Goal: Task Accomplishment & Management: Use online tool/utility

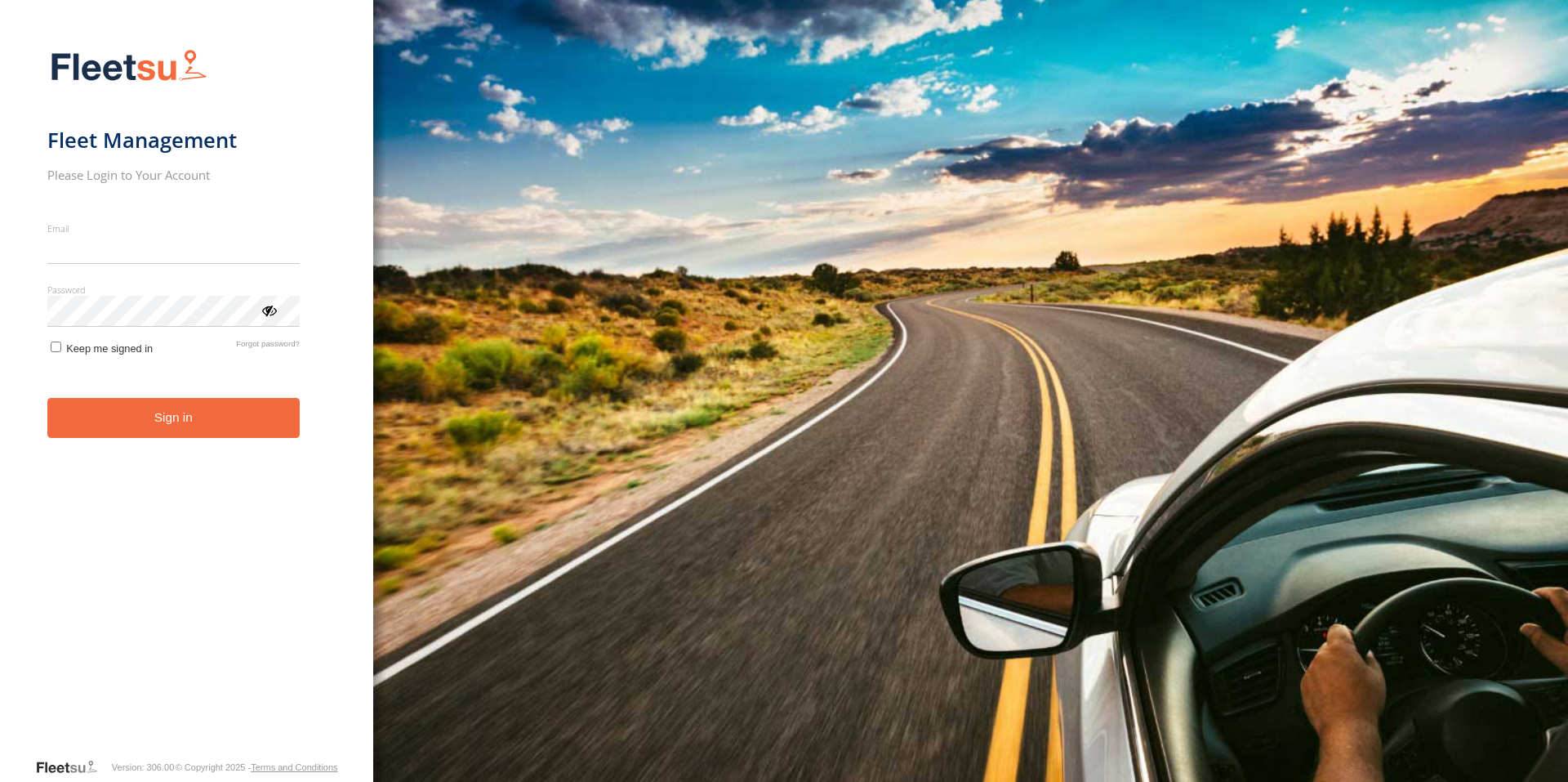
type input "**********"
click at [165, 434] on button "Sign in" at bounding box center [173, 418] width 253 height 40
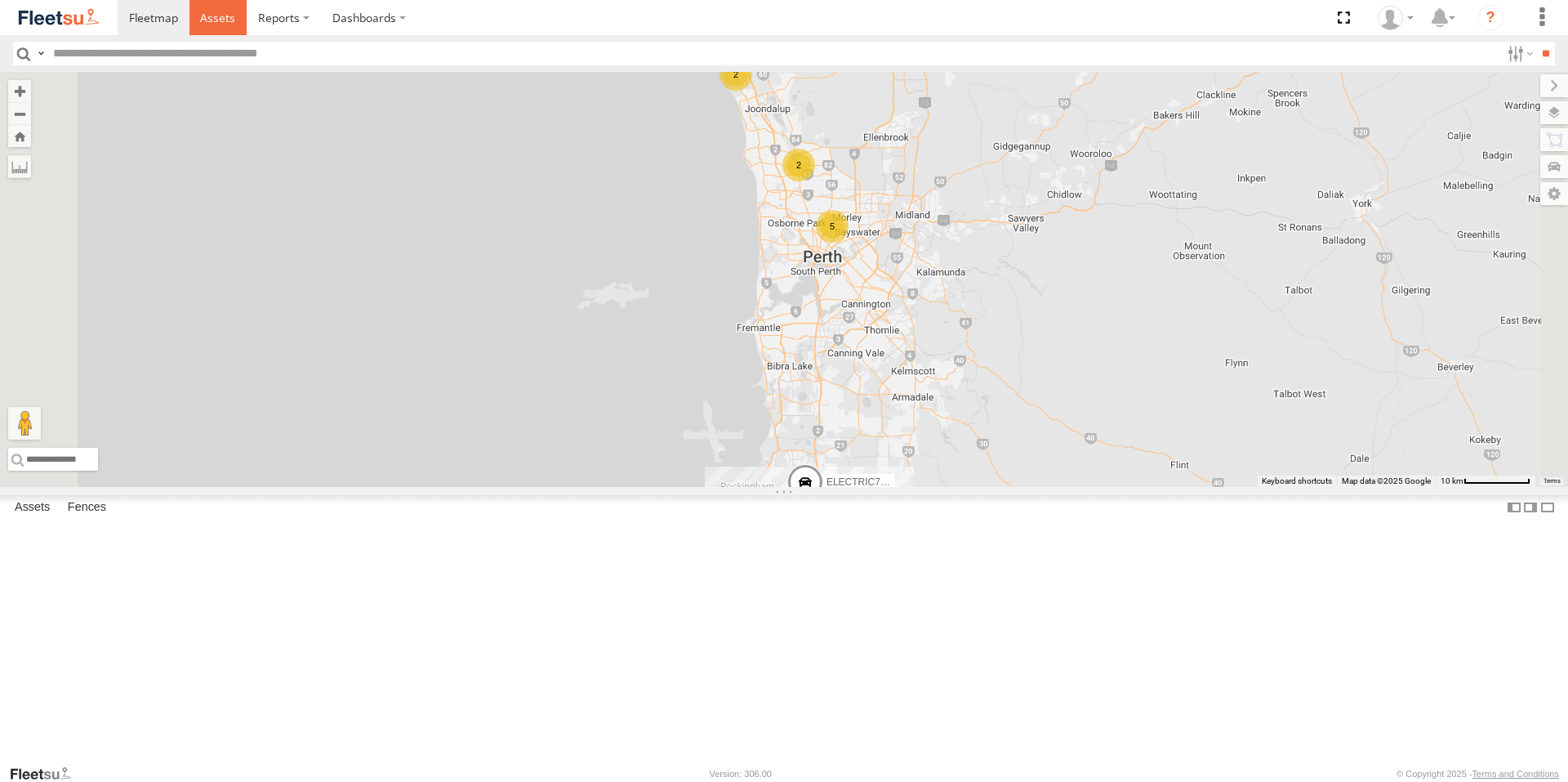
click at [214, 18] on span at bounding box center [218, 18] width 35 height 16
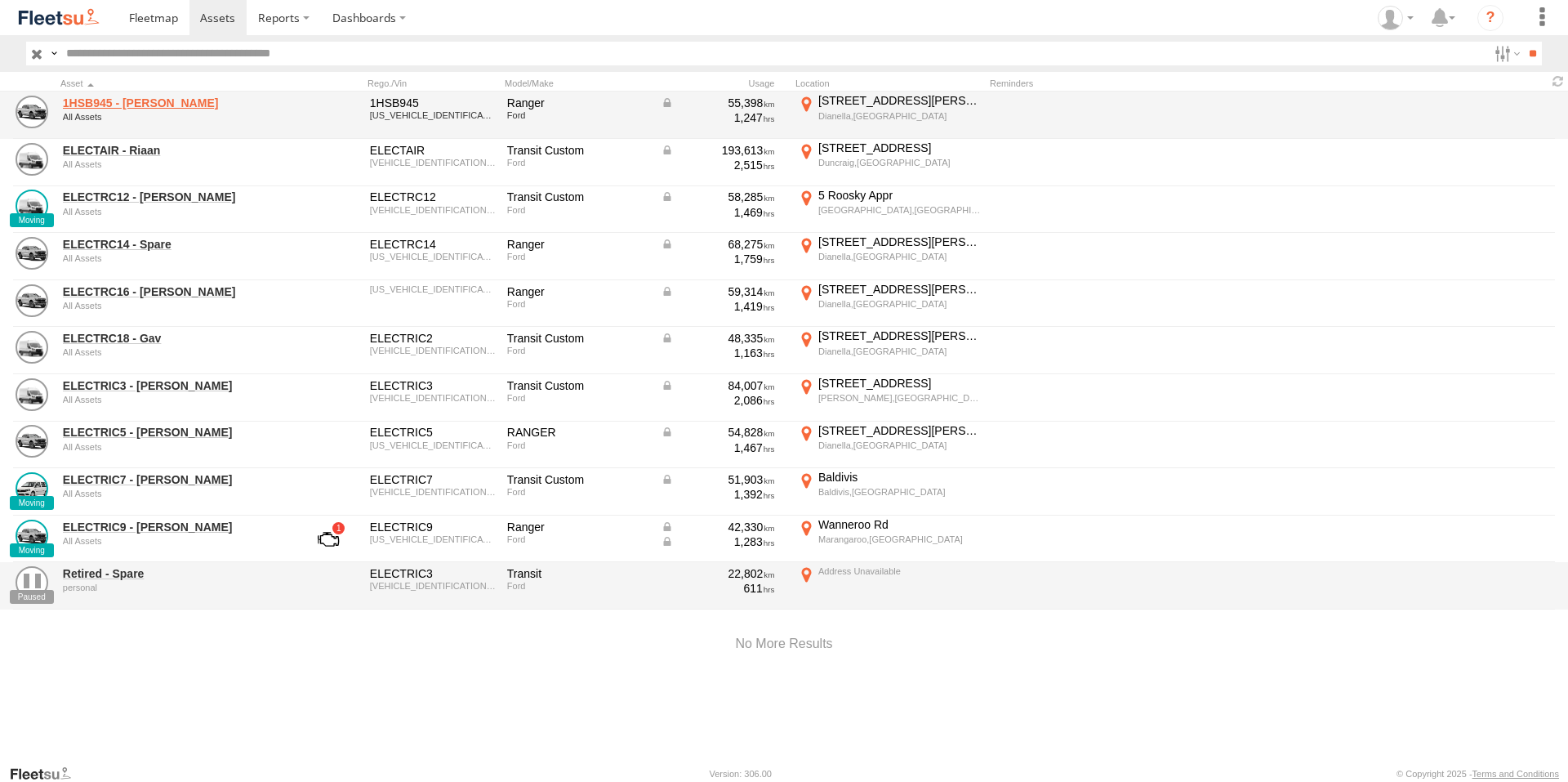
click at [123, 103] on link "1HSB945 - [PERSON_NAME]" at bounding box center [174, 103] width 223 height 15
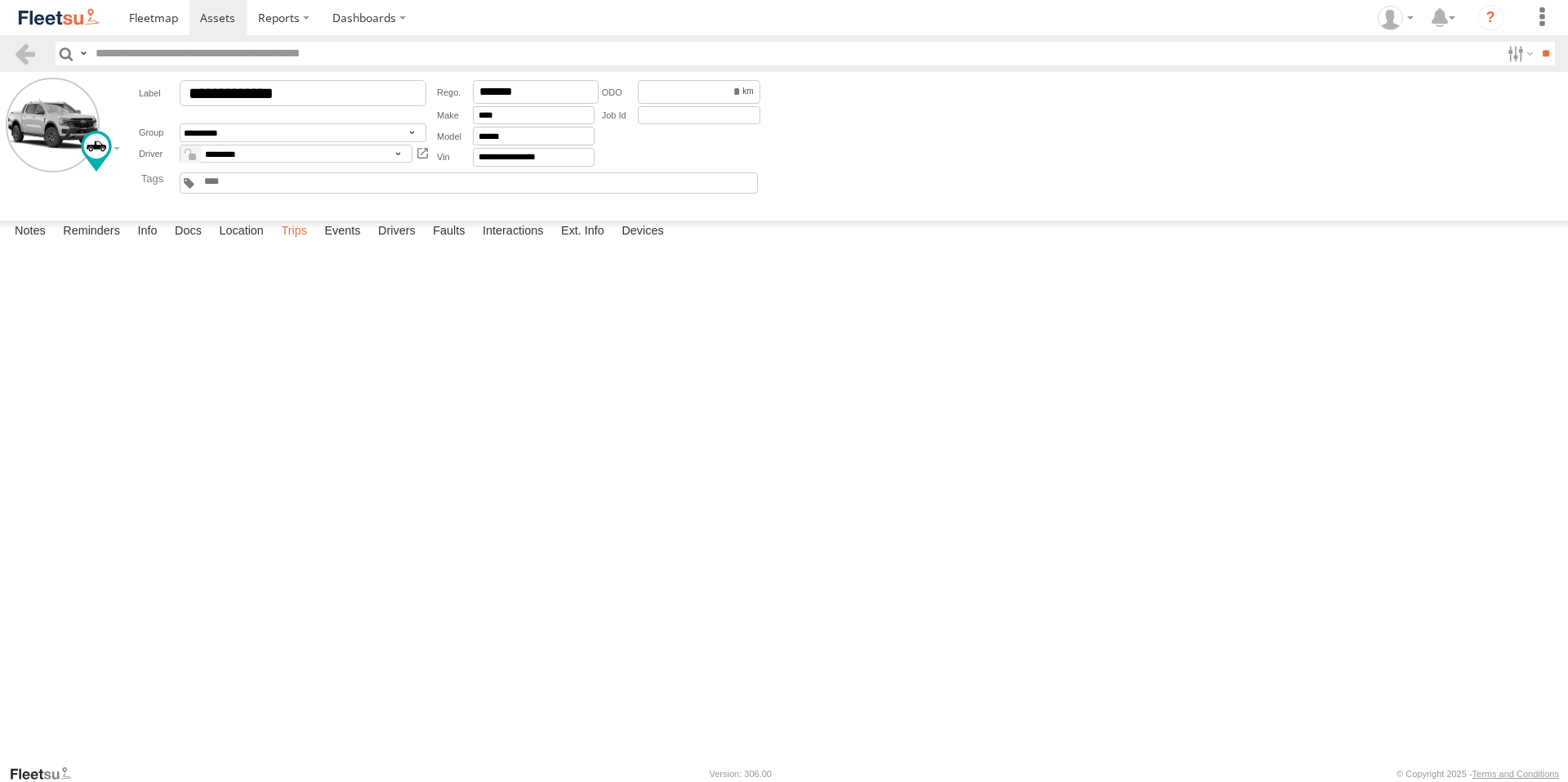
click at [304, 243] on label "Trips" at bounding box center [293, 232] width 43 height 23
click at [350, 243] on label "Events" at bounding box center [342, 232] width 53 height 23
click at [222, 21] on span at bounding box center [218, 18] width 35 height 16
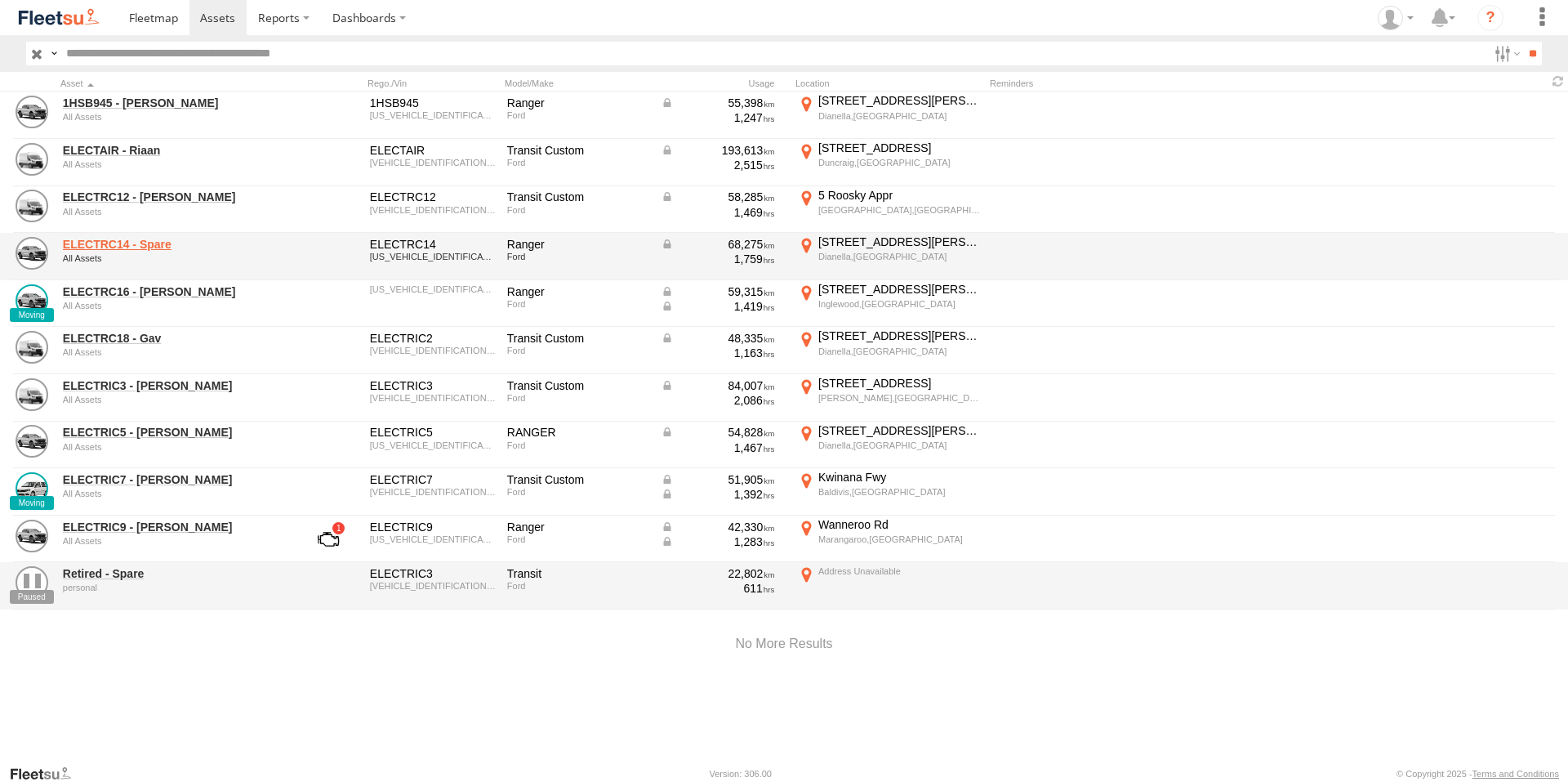
click at [141, 243] on link "ELECTRC14 - Spare" at bounding box center [174, 244] width 223 height 15
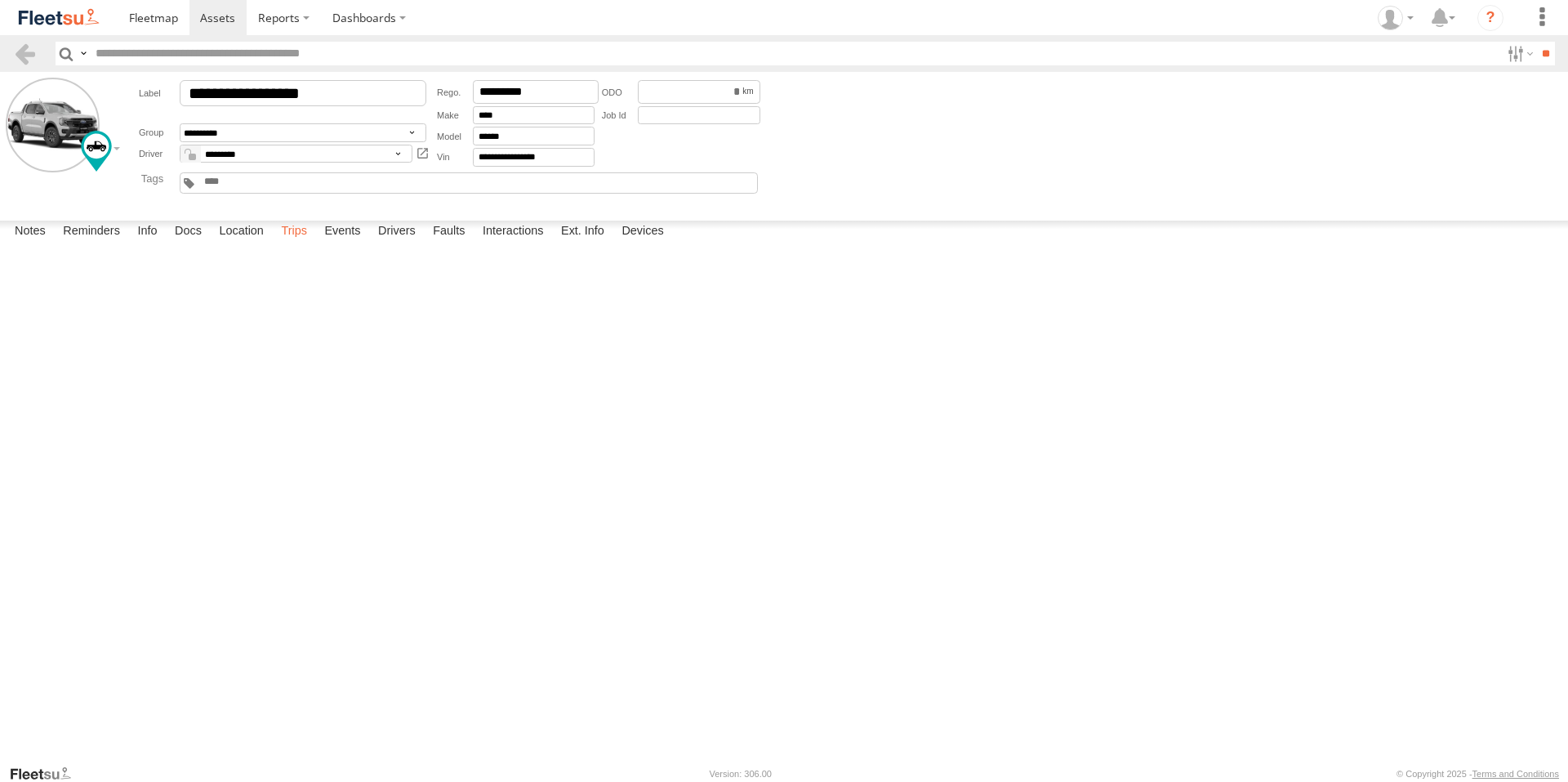
click at [288, 243] on label "Trips" at bounding box center [293, 232] width 43 height 23
click at [216, 21] on span at bounding box center [218, 18] width 35 height 16
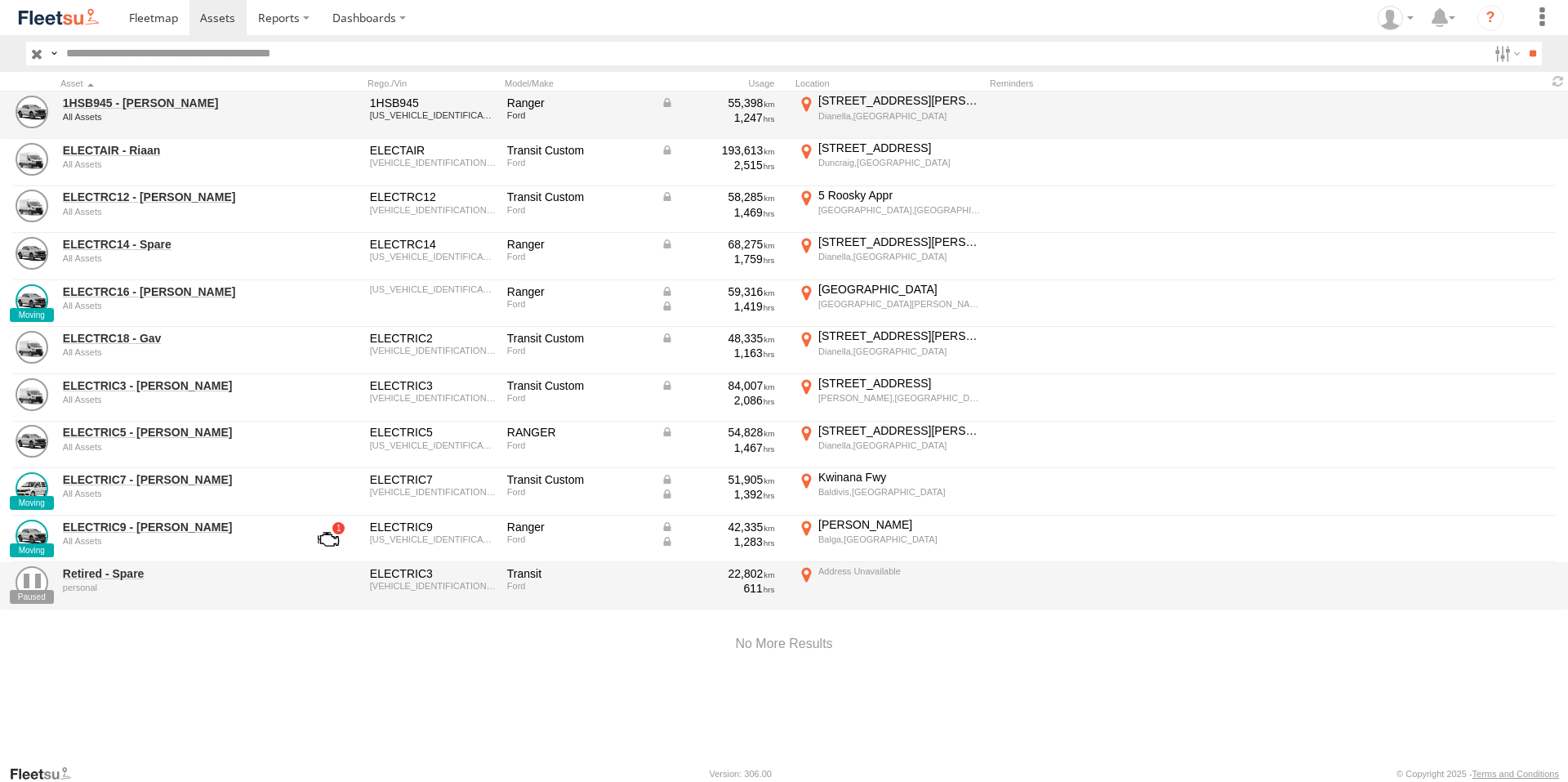
click at [114, 113] on div "All Assets" at bounding box center [174, 117] width 223 height 10
click at [113, 107] on link "1HSB945 - [PERSON_NAME]" at bounding box center [174, 103] width 223 height 15
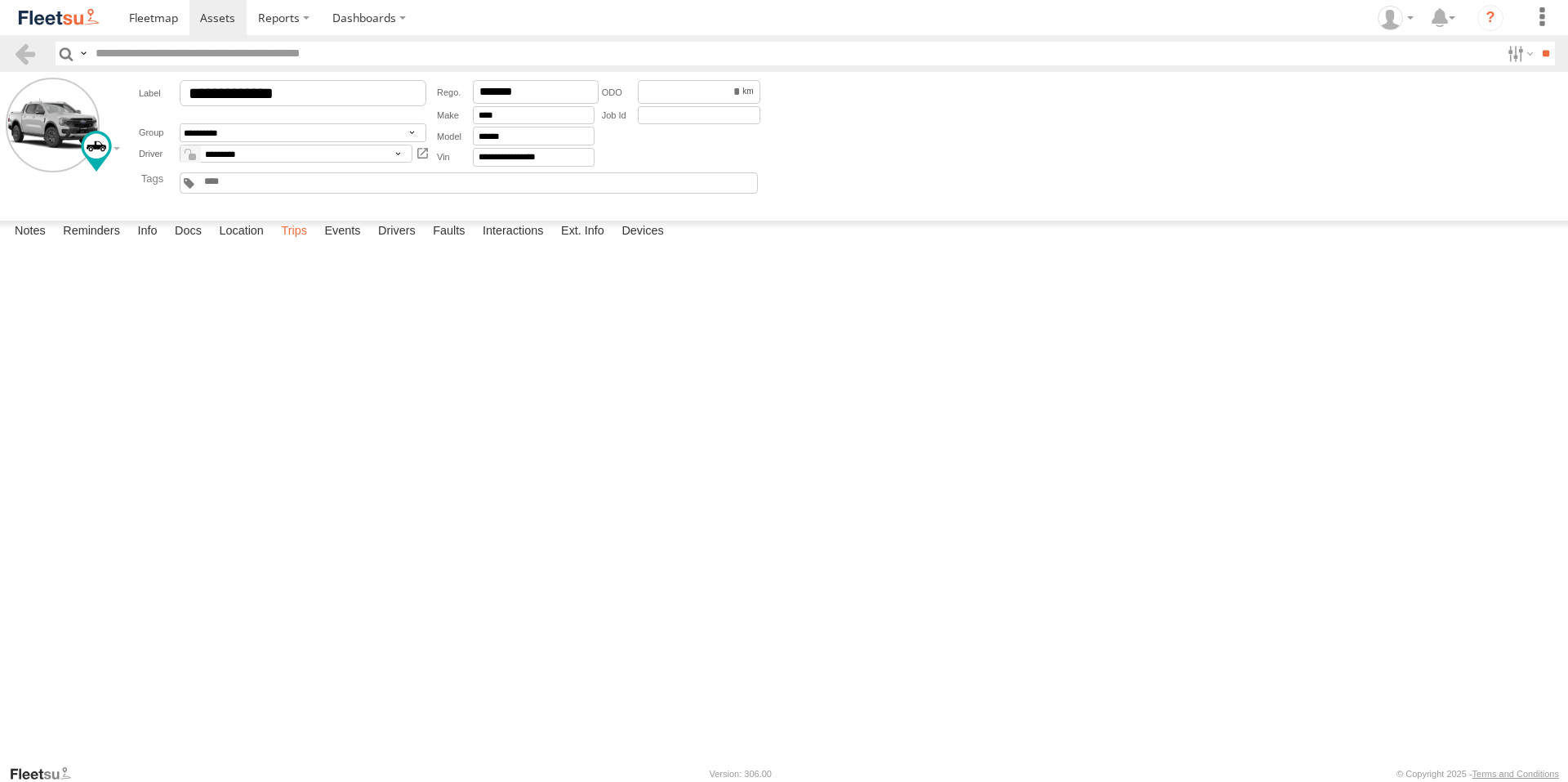
click at [298, 243] on label "Trips" at bounding box center [293, 232] width 43 height 23
click at [216, 10] on span at bounding box center [218, 18] width 35 height 16
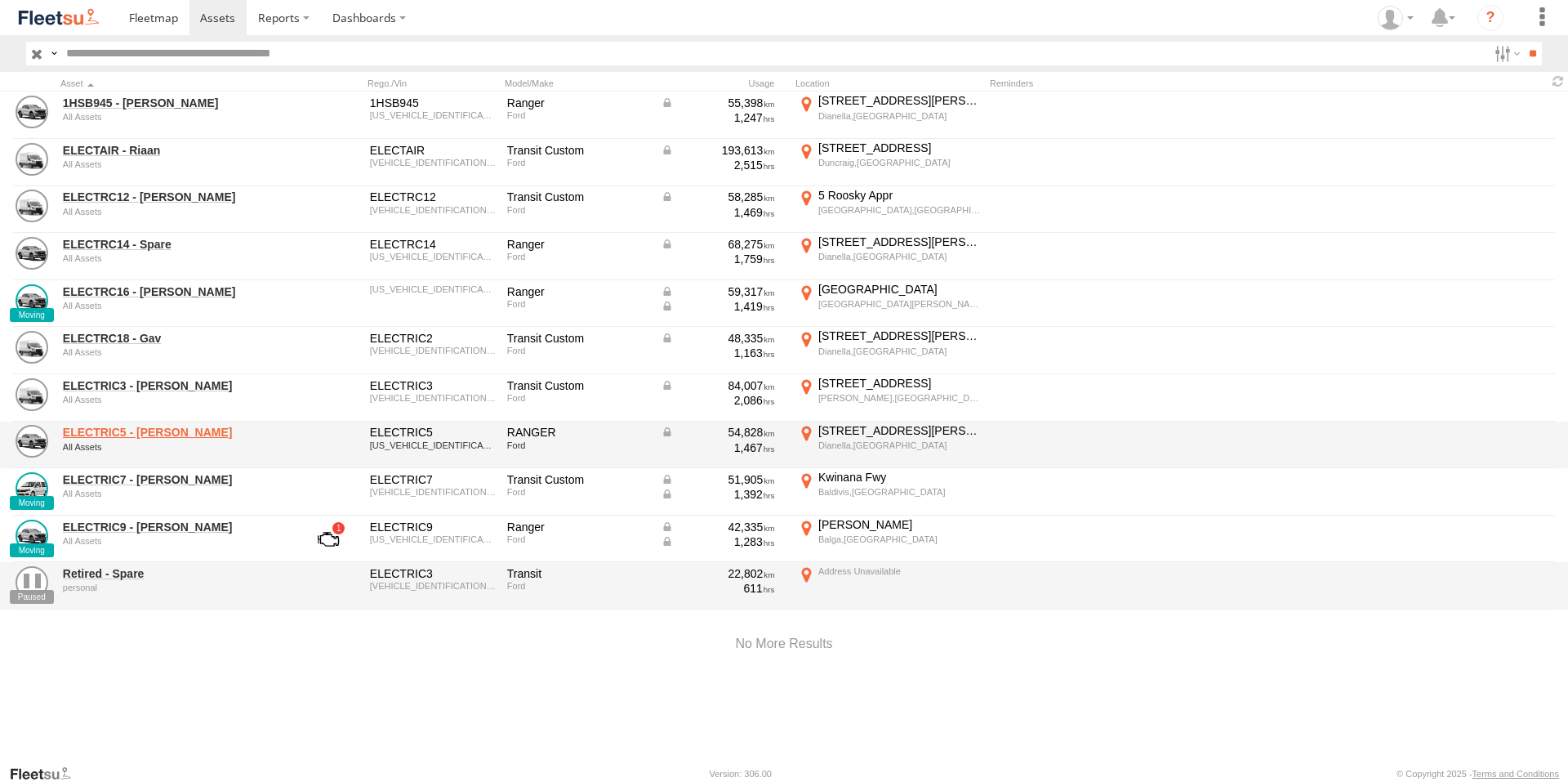
click at [139, 425] on link "ELECTRIC5 - [PERSON_NAME]" at bounding box center [174, 433] width 223 height 15
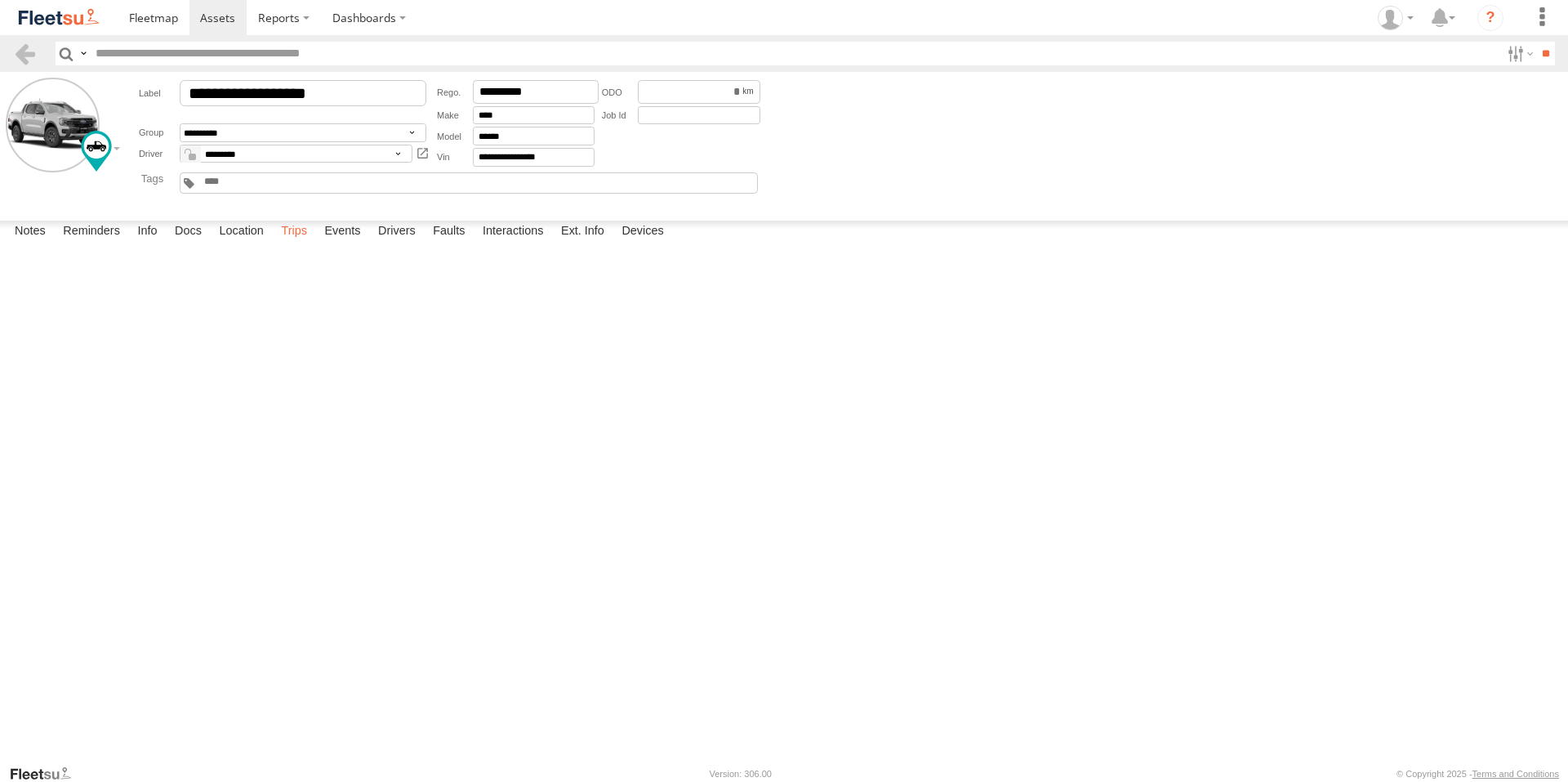
click at [296, 243] on label "Trips" at bounding box center [293, 232] width 43 height 23
click at [212, 16] on span at bounding box center [218, 18] width 35 height 16
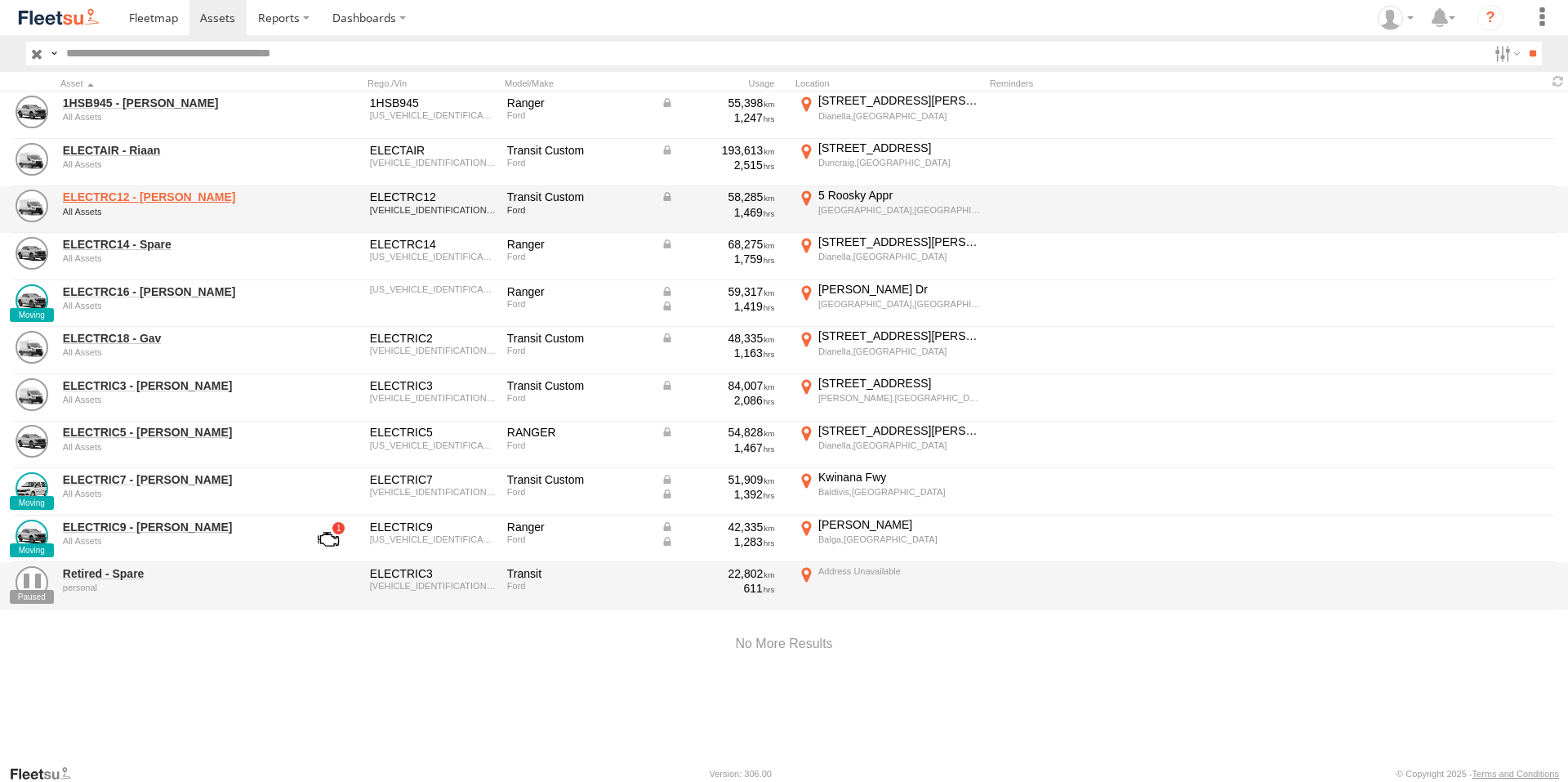
click at [160, 191] on link "ELECTRC12 - Harry" at bounding box center [174, 197] width 223 height 15
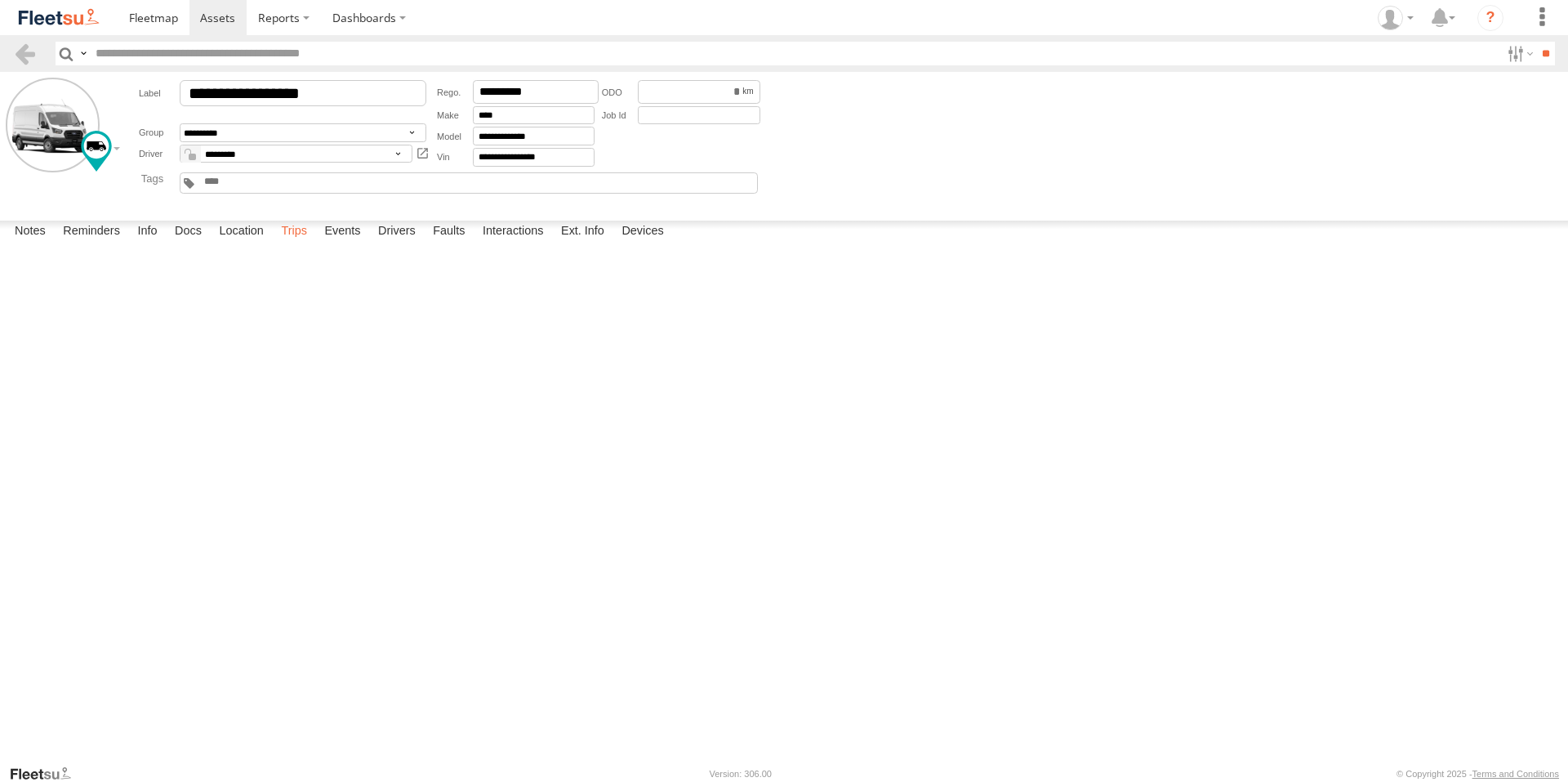
click at [305, 243] on label "Trips" at bounding box center [293, 232] width 43 height 23
click at [218, 16] on span at bounding box center [218, 18] width 35 height 16
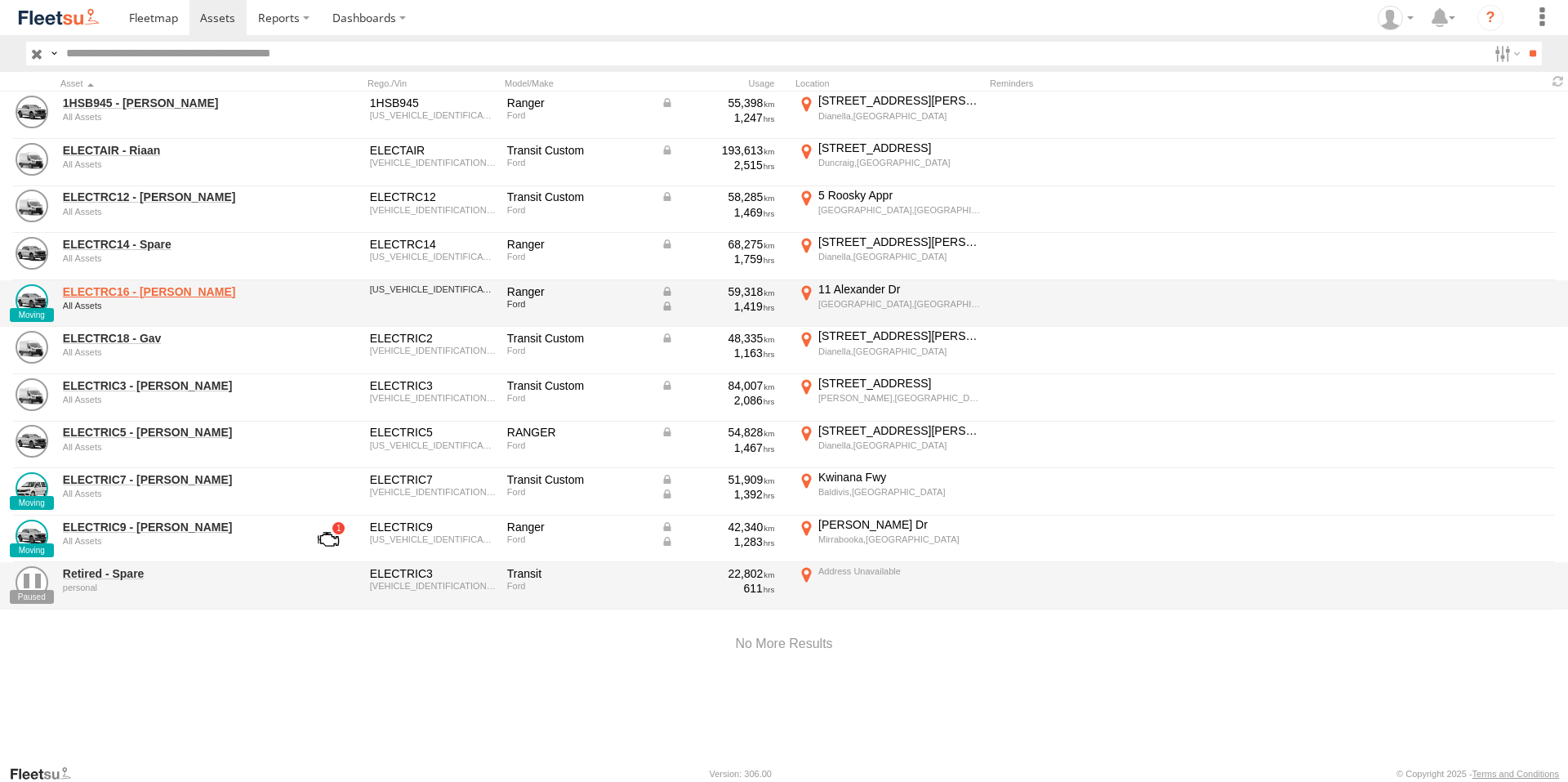
click at [158, 288] on link "ELECTRC16 - [PERSON_NAME]" at bounding box center [174, 292] width 223 height 15
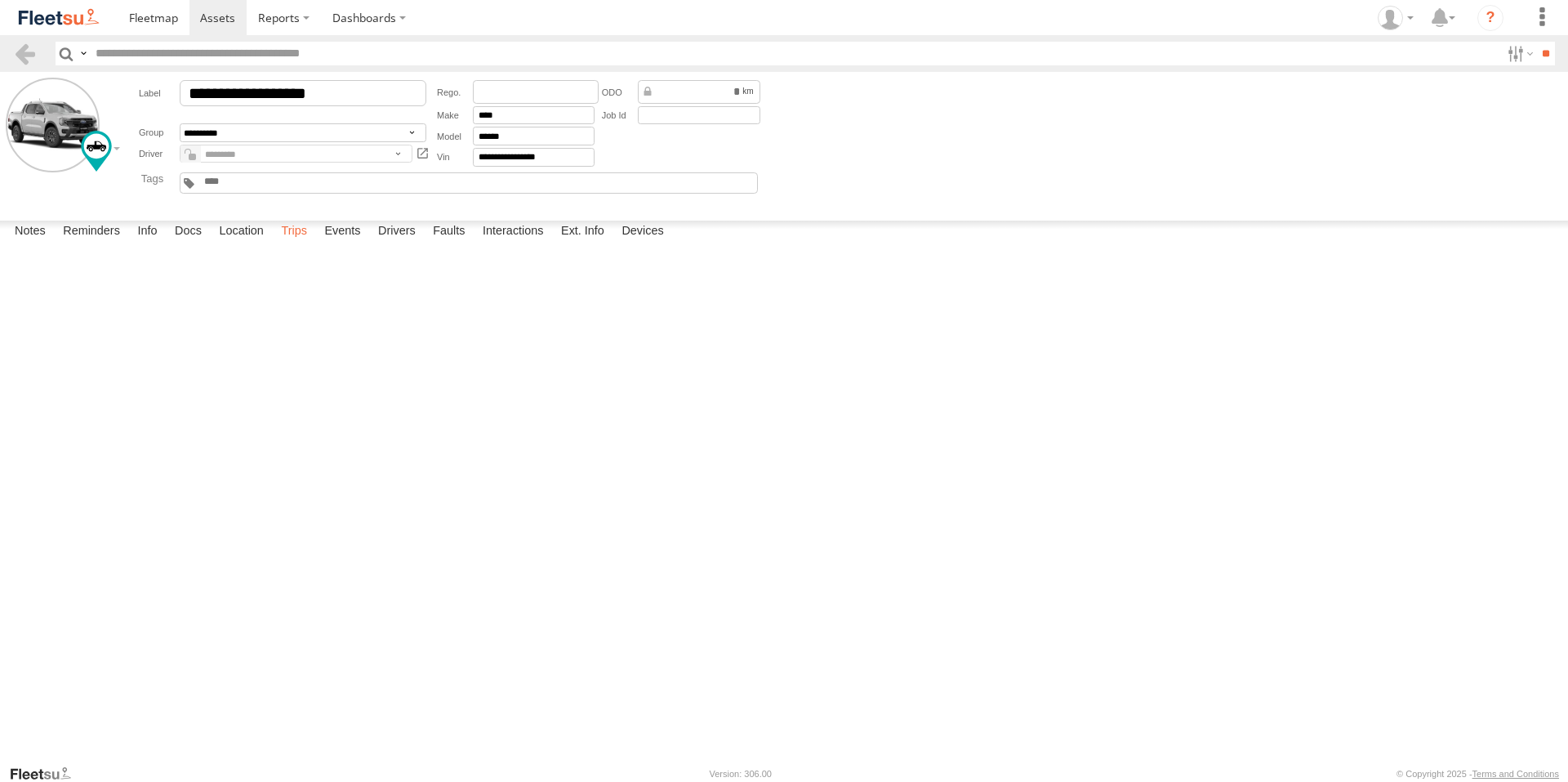
click at [298, 243] on label "Trips" at bounding box center [293, 232] width 43 height 23
click at [213, 17] on span at bounding box center [218, 18] width 35 height 16
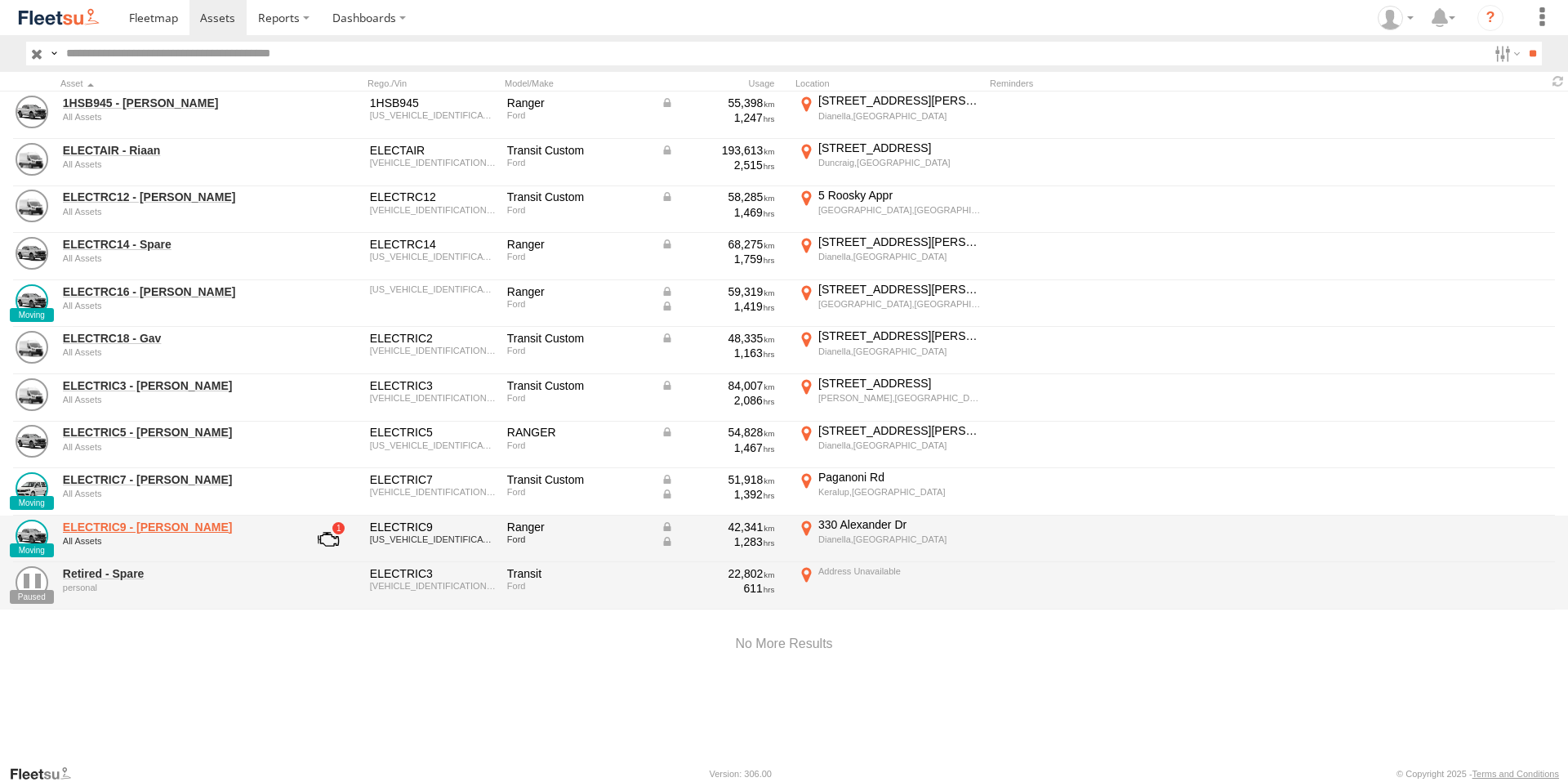
click at [106, 525] on link "ELECTRIC9 - [PERSON_NAME]" at bounding box center [174, 527] width 223 height 15
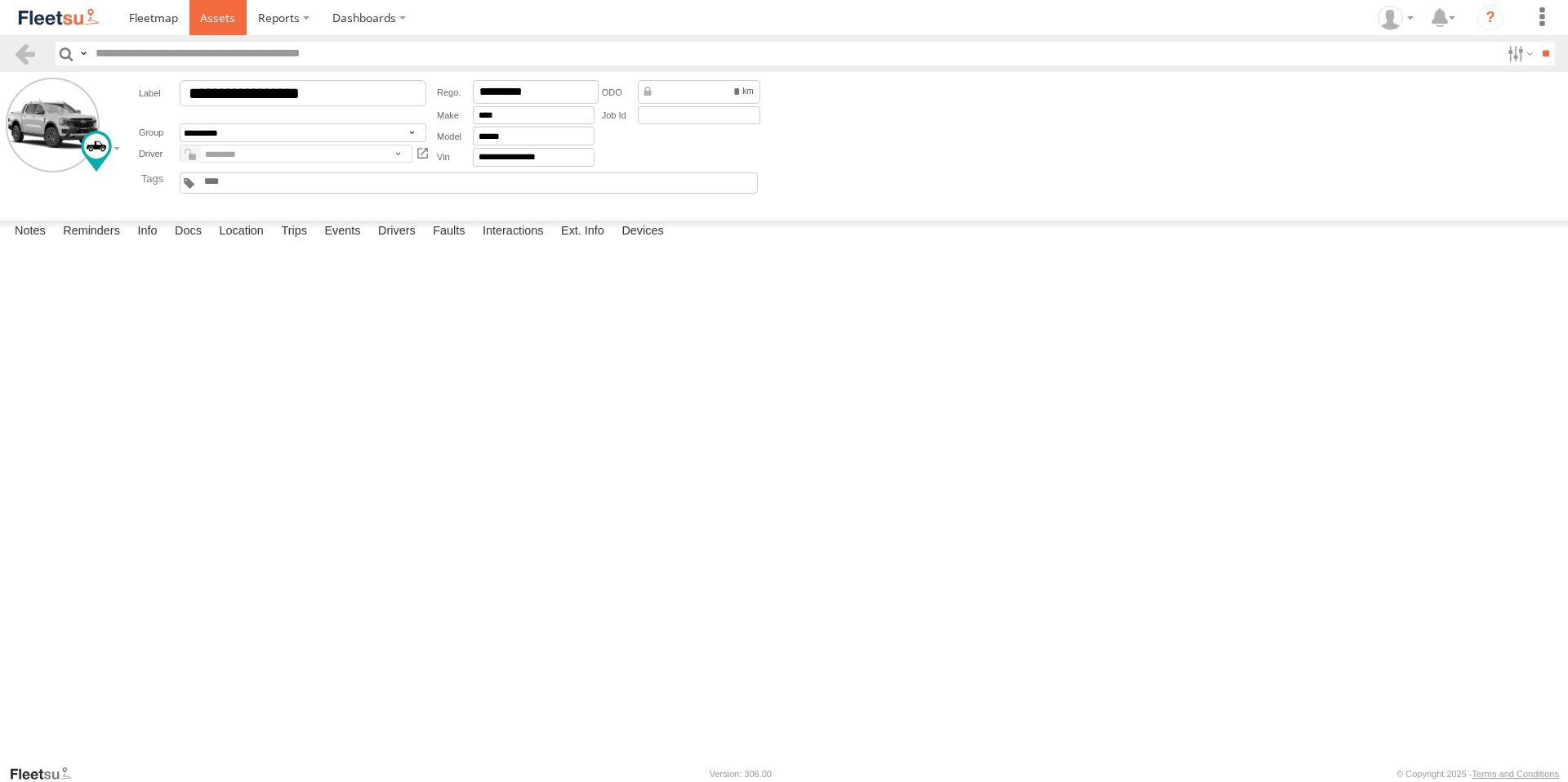
click at [228, 13] on span at bounding box center [218, 18] width 35 height 16
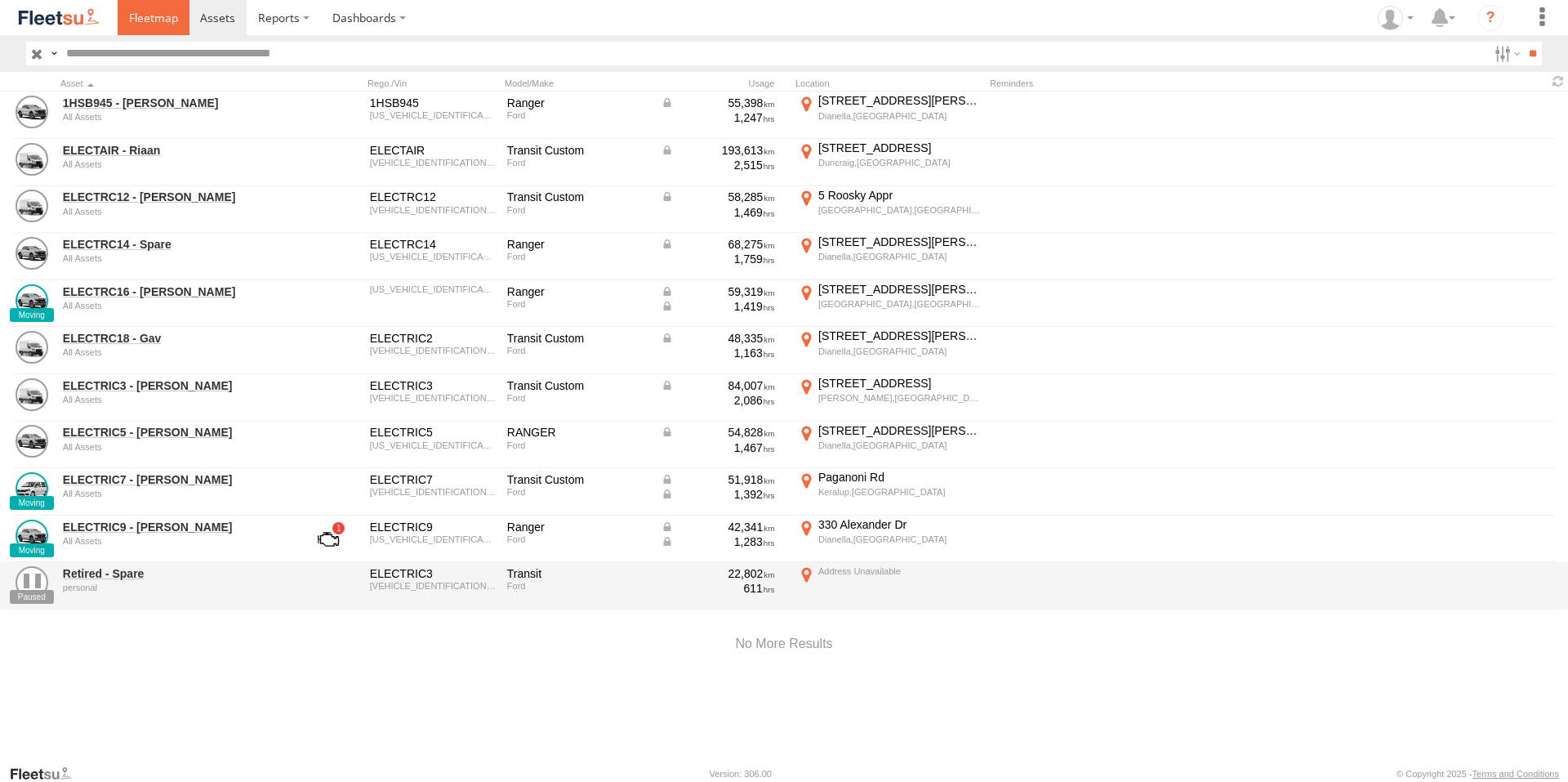
click at [145, 24] on span at bounding box center [153, 18] width 49 height 16
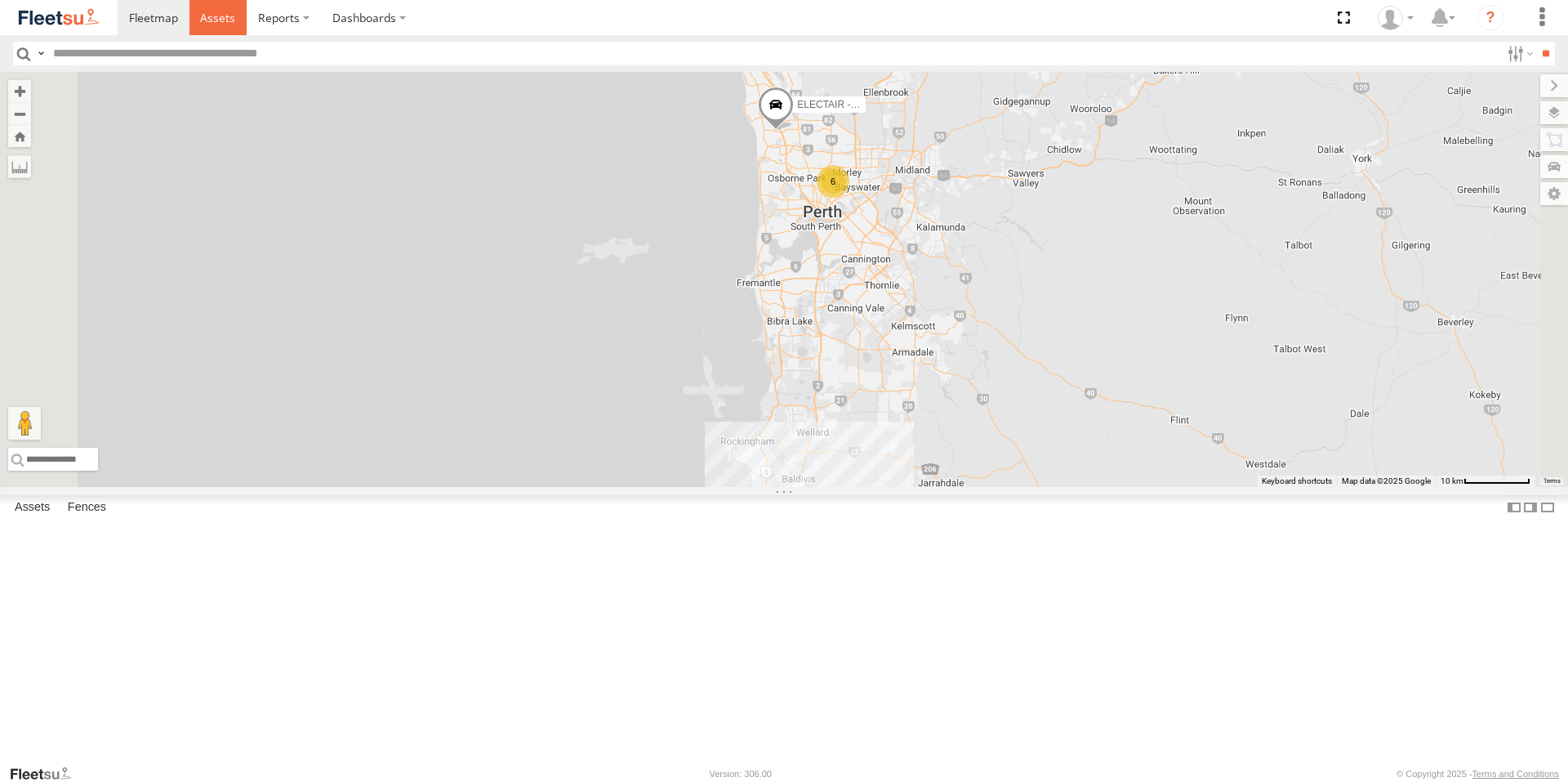
click at [214, 13] on span at bounding box center [218, 18] width 35 height 16
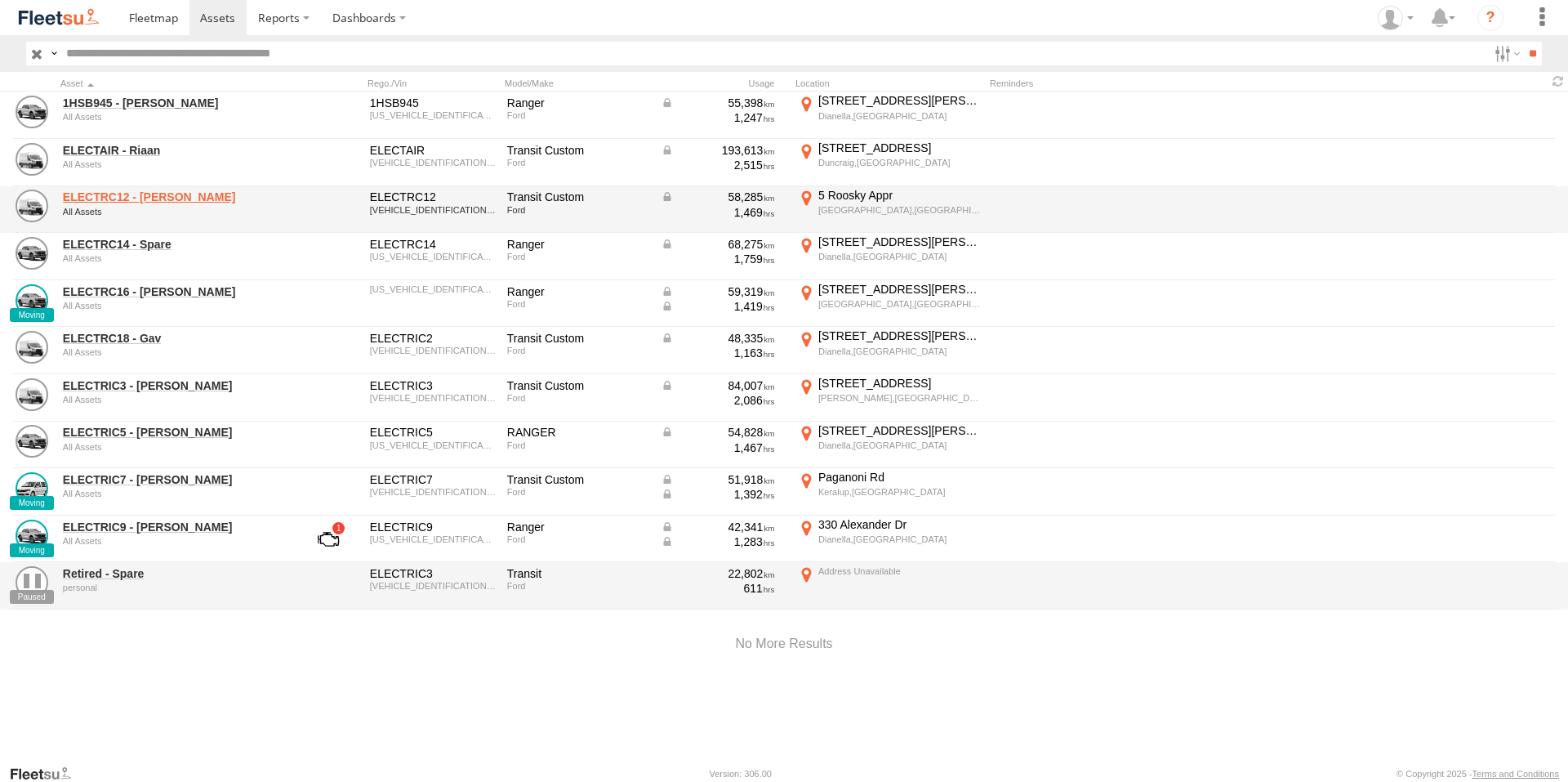
click at [136, 192] on link "ELECTRC12 - [PERSON_NAME]" at bounding box center [174, 197] width 223 height 15
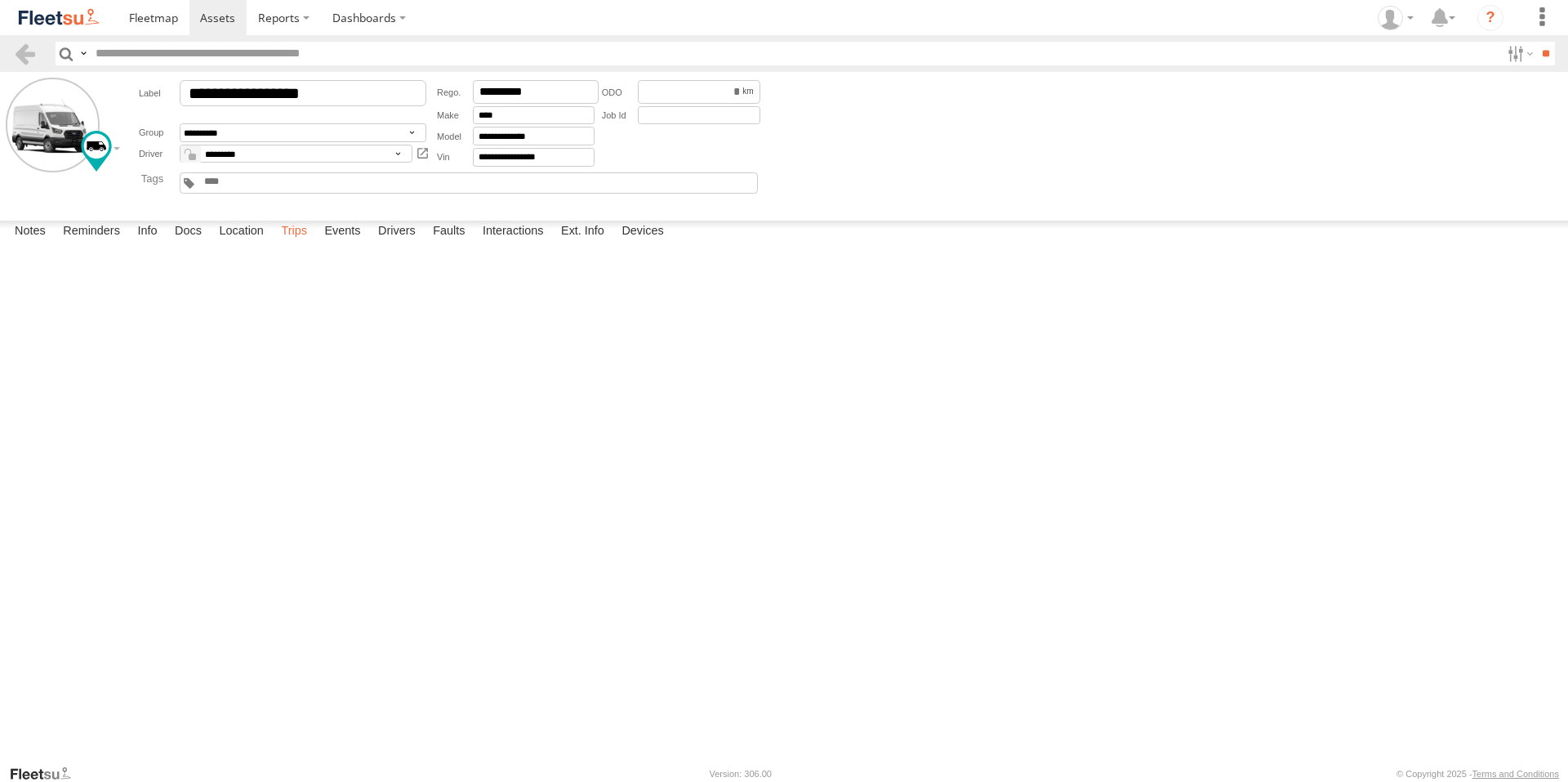
click at [304, 243] on label "Trips" at bounding box center [293, 232] width 43 height 23
click at [222, 8] on link at bounding box center [218, 18] width 58 height 35
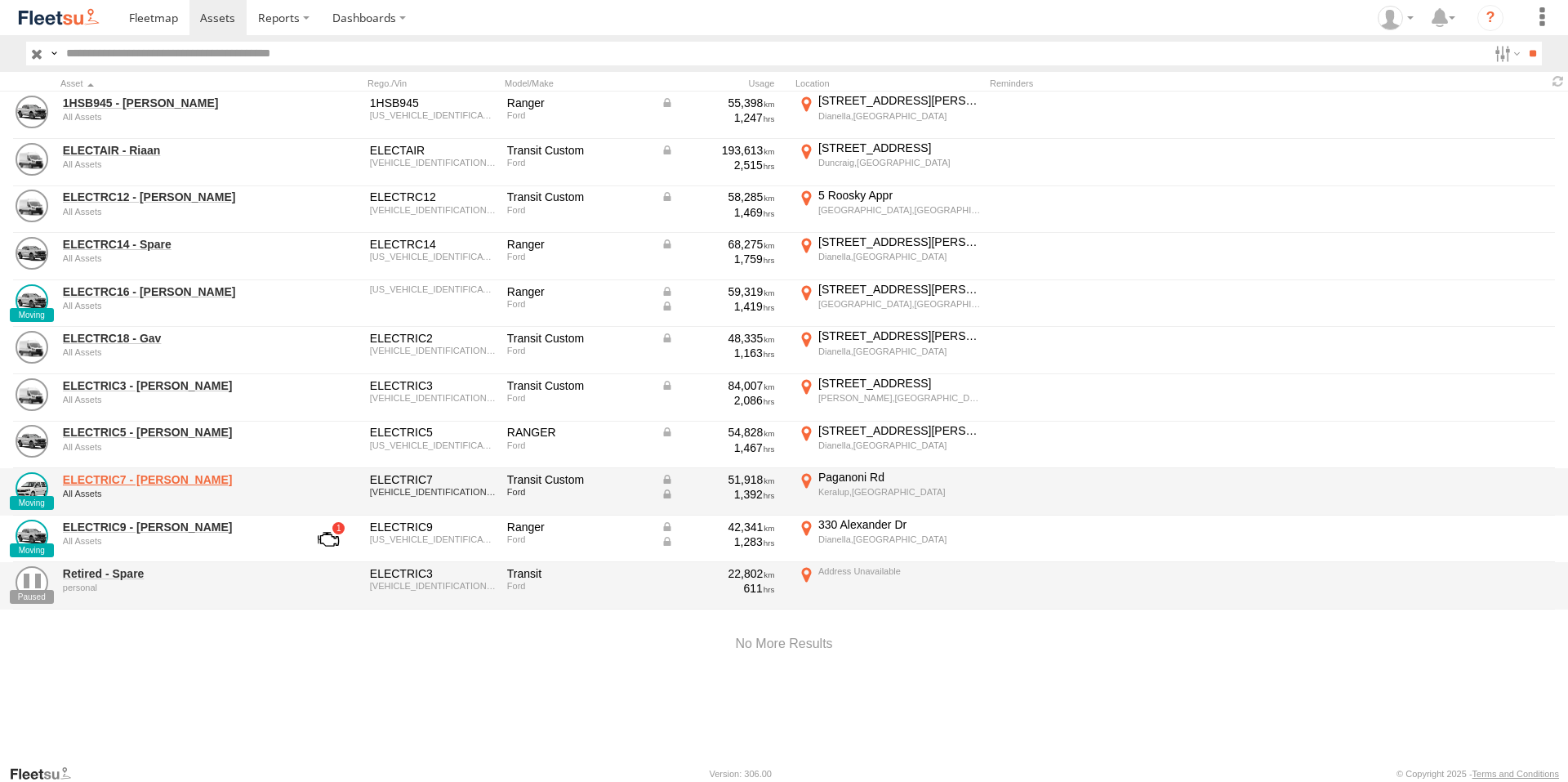
click at [143, 482] on link "ELECTRIC7 - [PERSON_NAME]" at bounding box center [174, 479] width 223 height 15
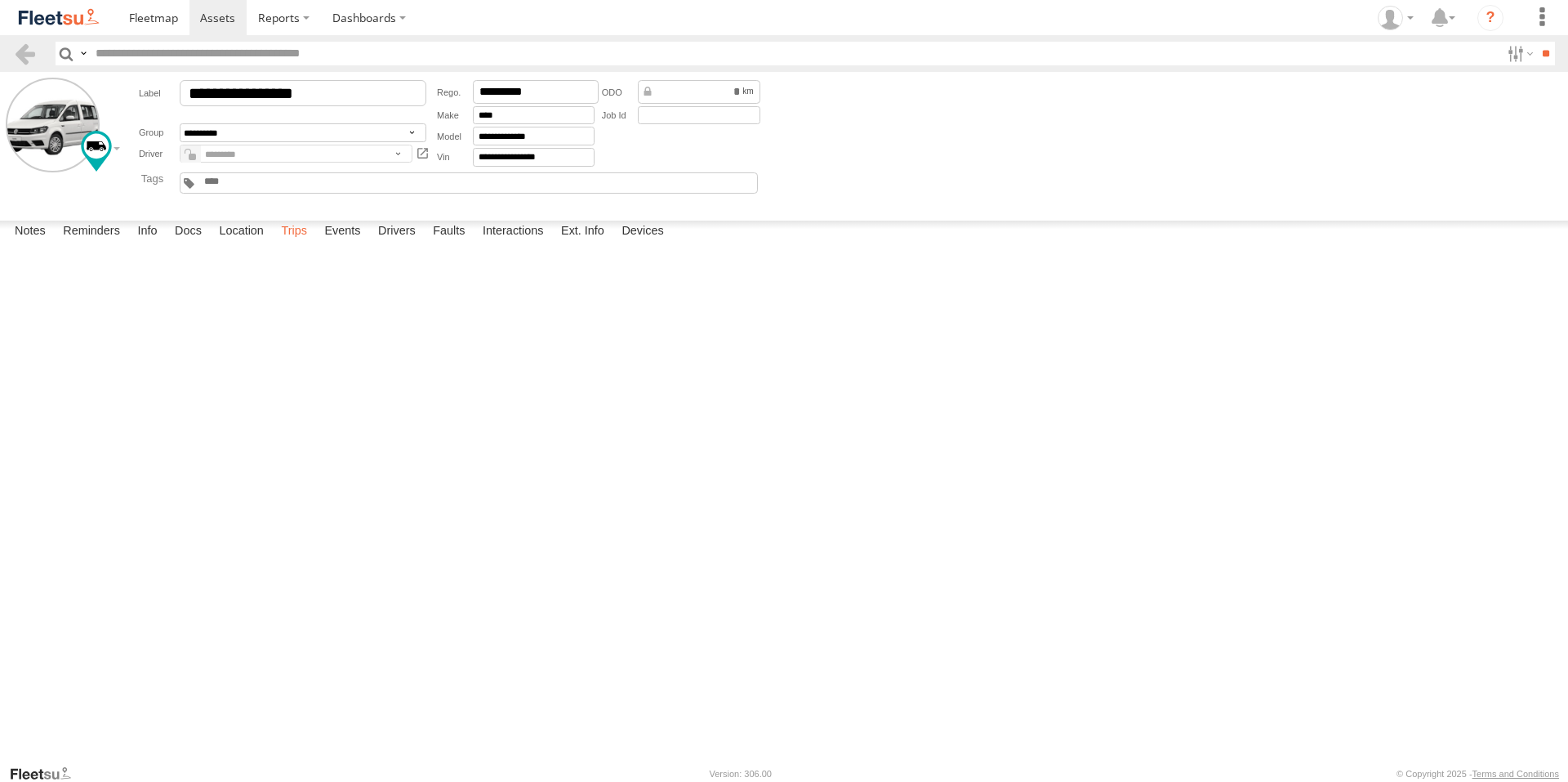
click at [303, 243] on label "Trips" at bounding box center [293, 232] width 43 height 23
click at [146, 18] on span at bounding box center [153, 18] width 49 height 16
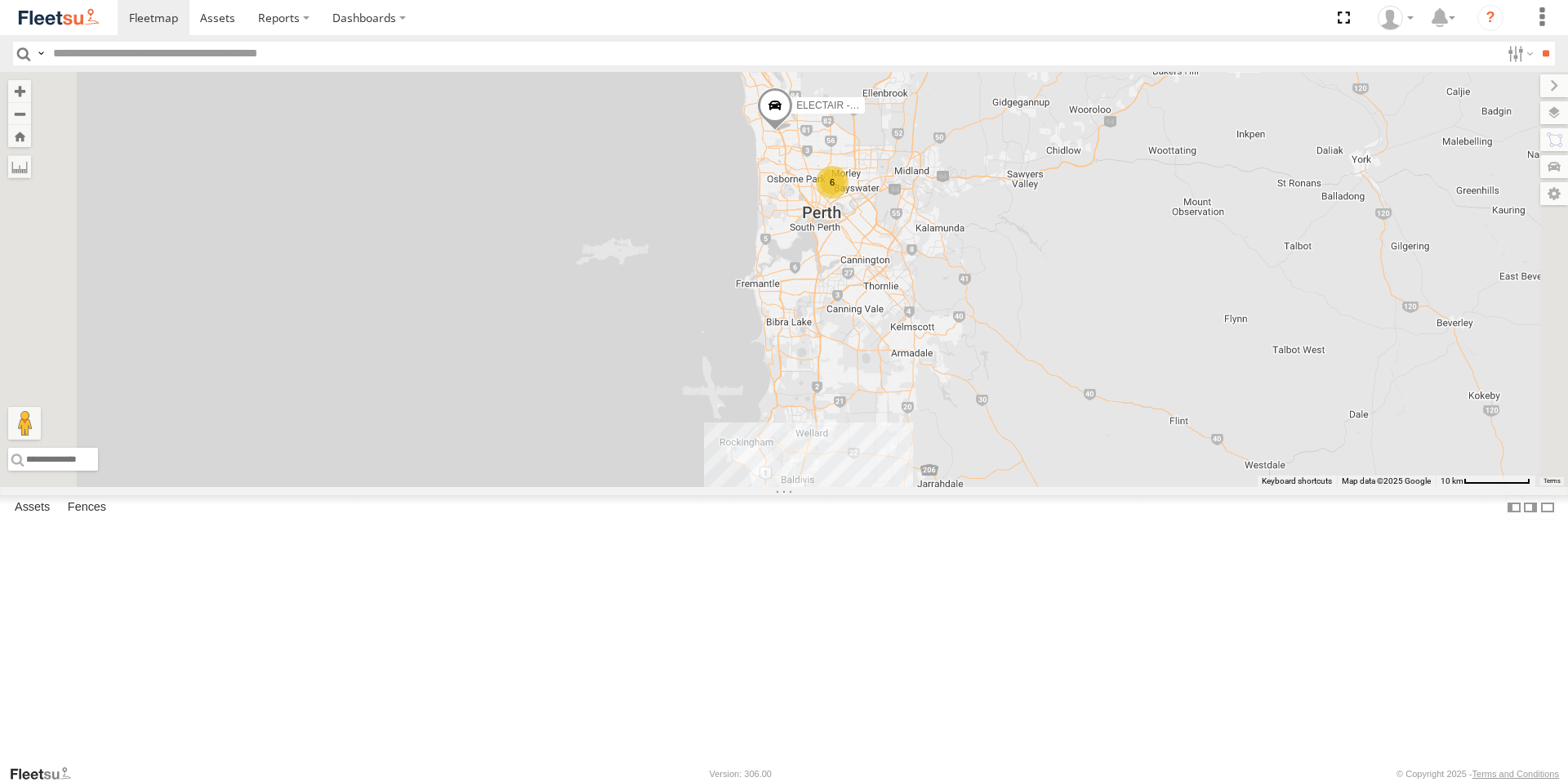
click at [0, 0] on div "ELECTRC12 - [PERSON_NAME]" at bounding box center [0, 0] width 0 height 0
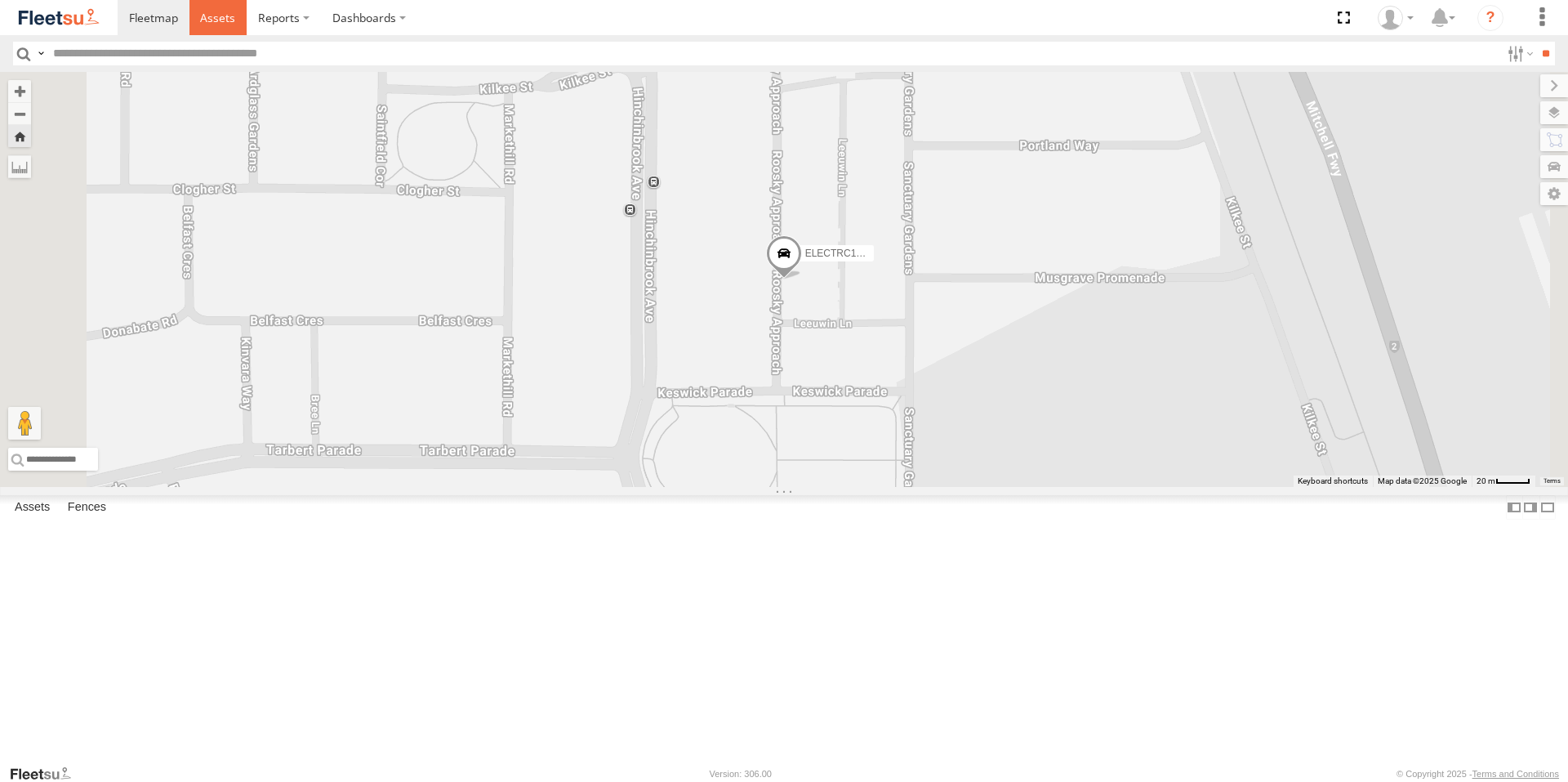
click at [234, 14] on link at bounding box center [218, 18] width 58 height 35
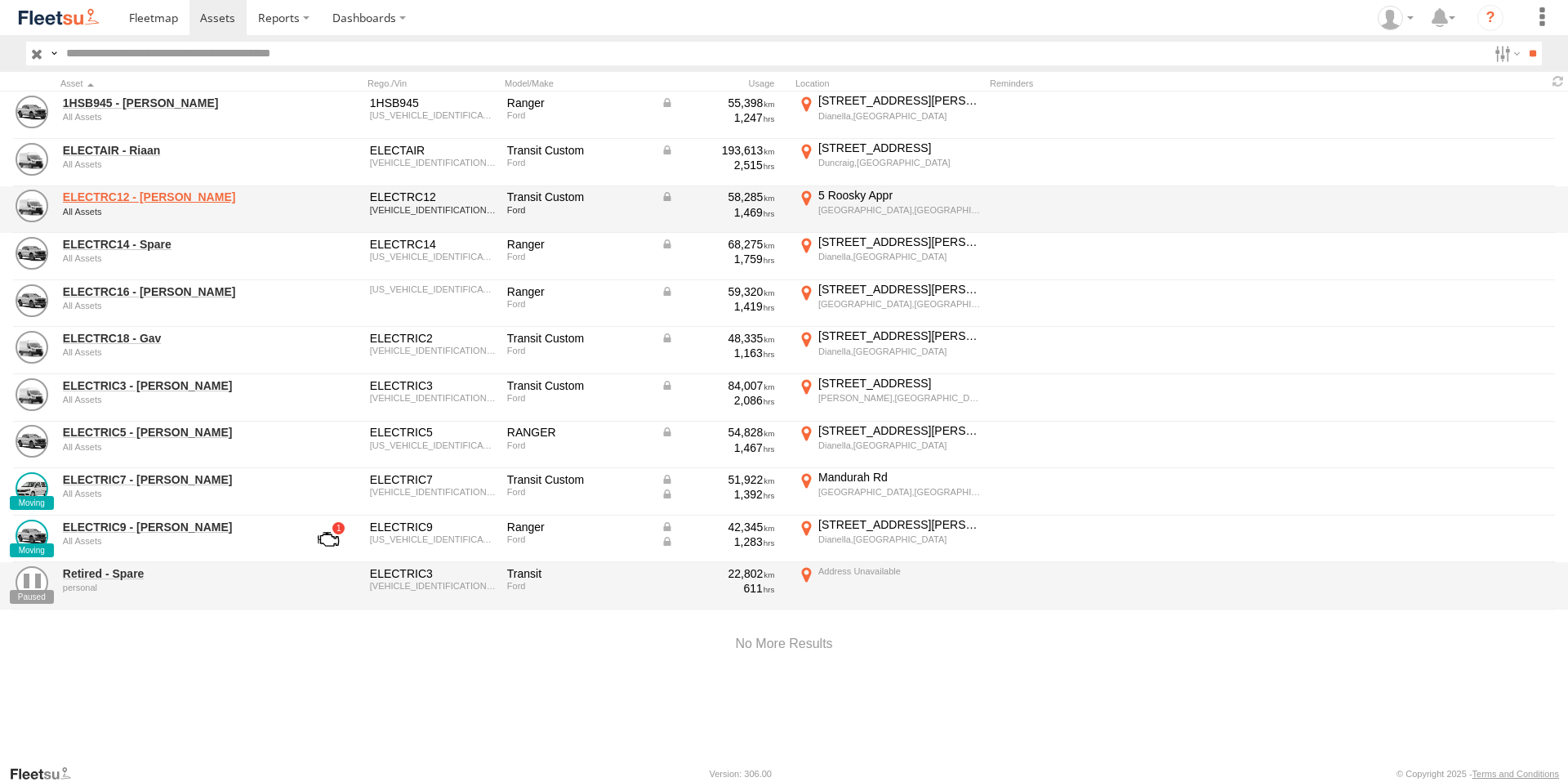
click at [134, 195] on link "ELECTRC12 - [PERSON_NAME]" at bounding box center [174, 197] width 223 height 15
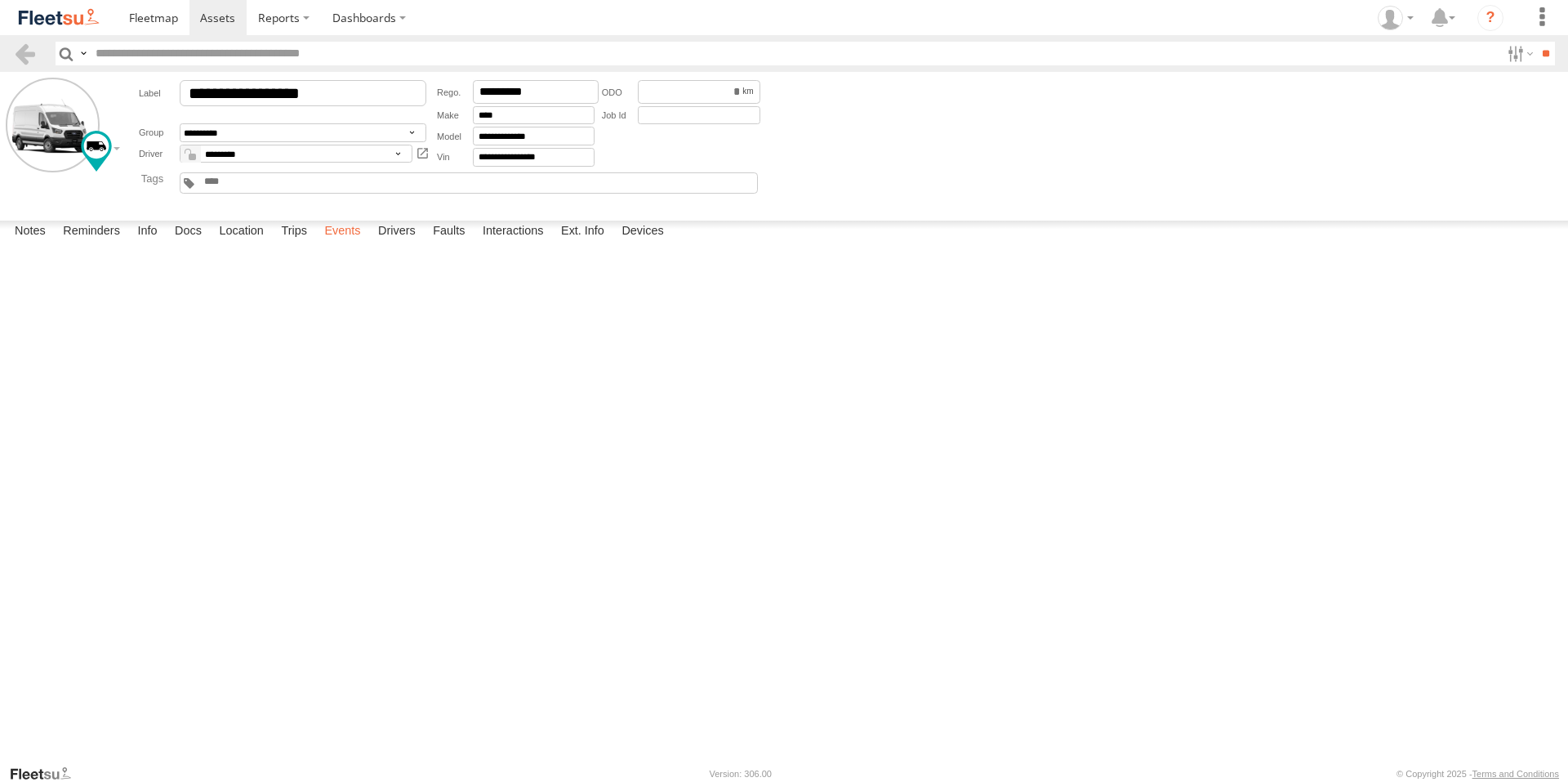
click at [339, 243] on label "Events" at bounding box center [342, 232] width 53 height 23
click at [224, 15] on span at bounding box center [218, 18] width 35 height 16
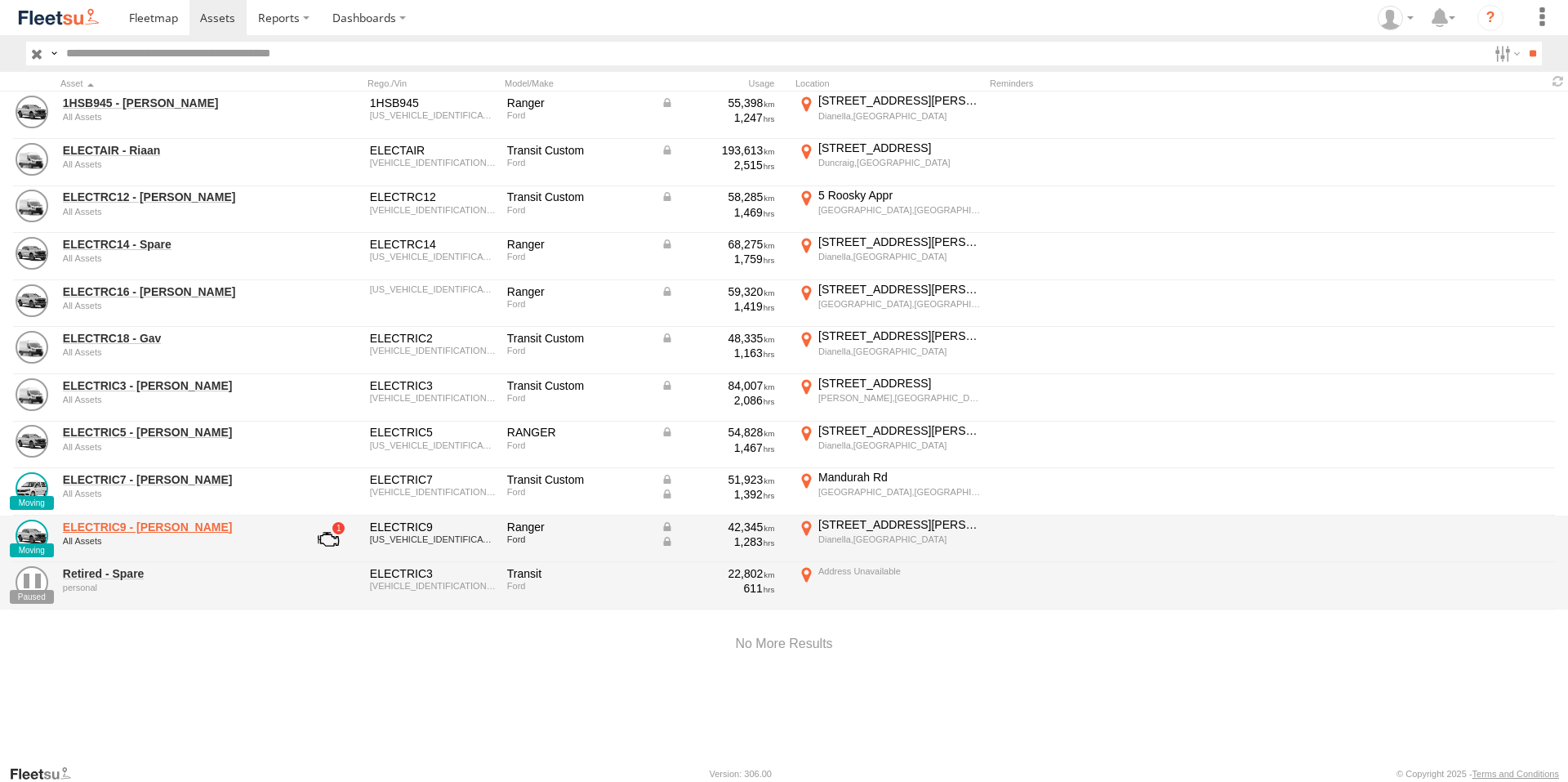
click at [122, 522] on link "ELECTRIC9 - Aaron" at bounding box center [174, 527] width 223 height 15
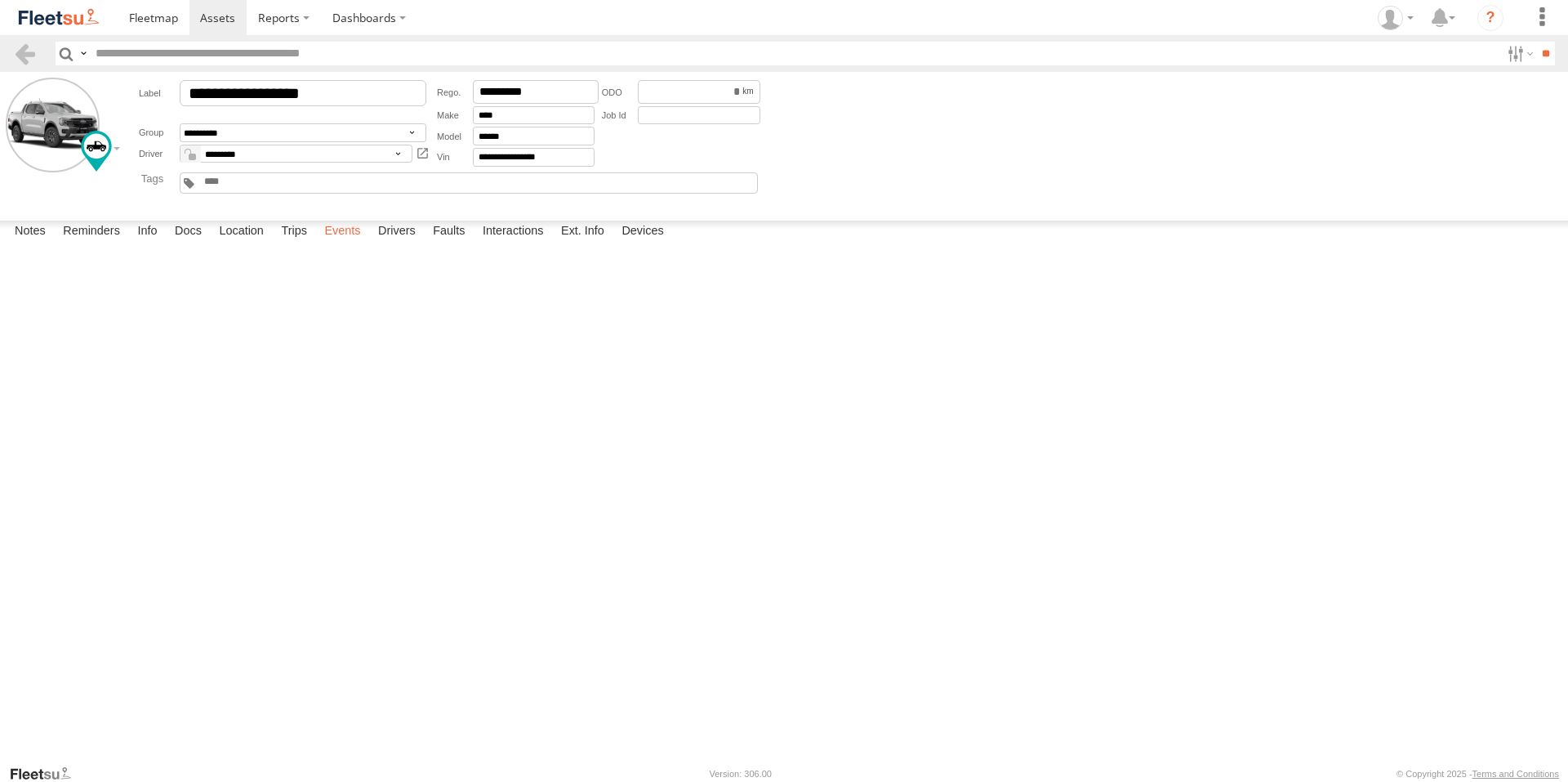
click at [338, 243] on label "Events" at bounding box center [342, 232] width 53 height 23
click at [208, 8] on link at bounding box center [218, 18] width 58 height 35
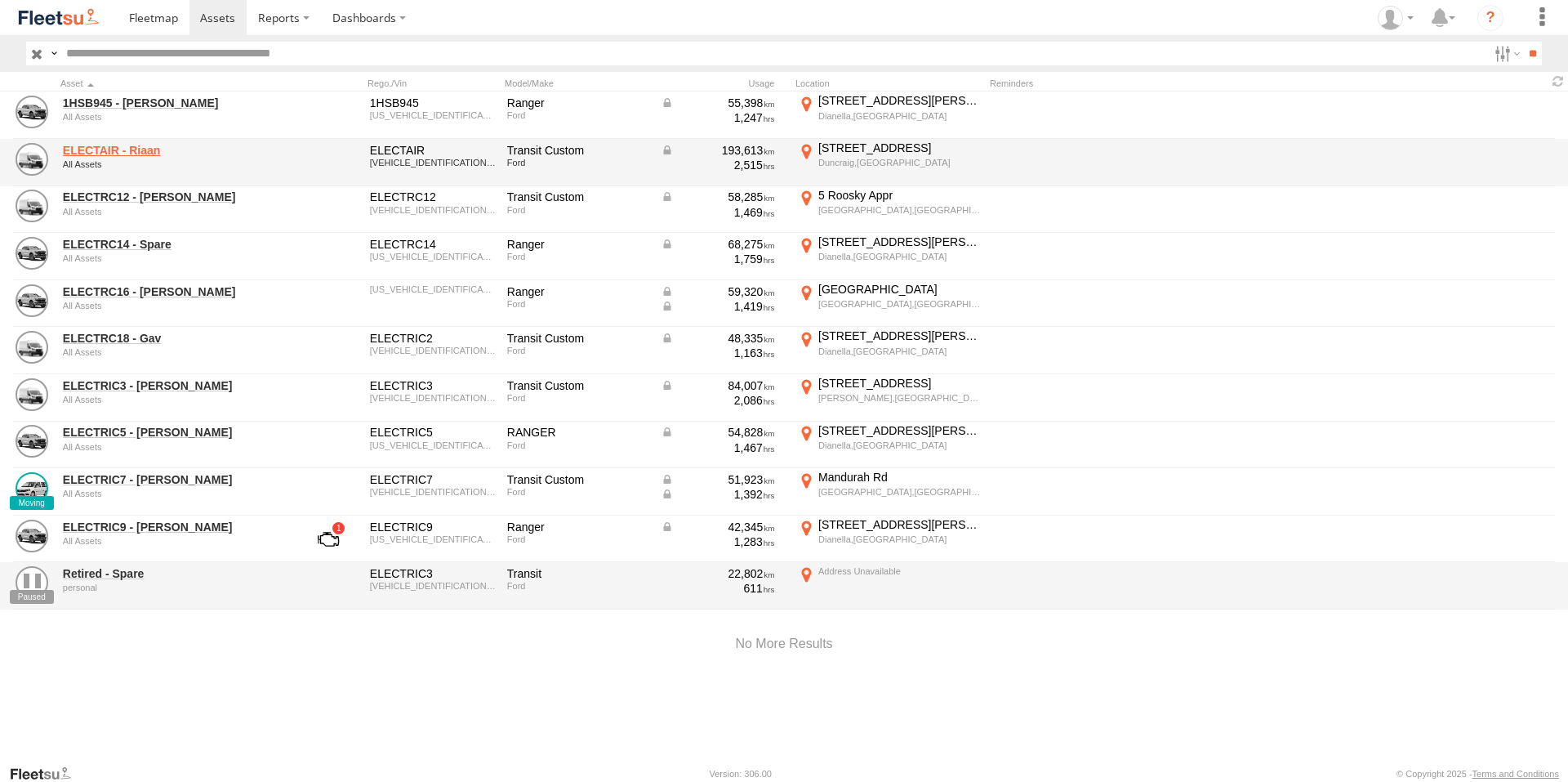
click at [133, 153] on link "ELECTAIR - Riaan" at bounding box center [174, 150] width 223 height 15
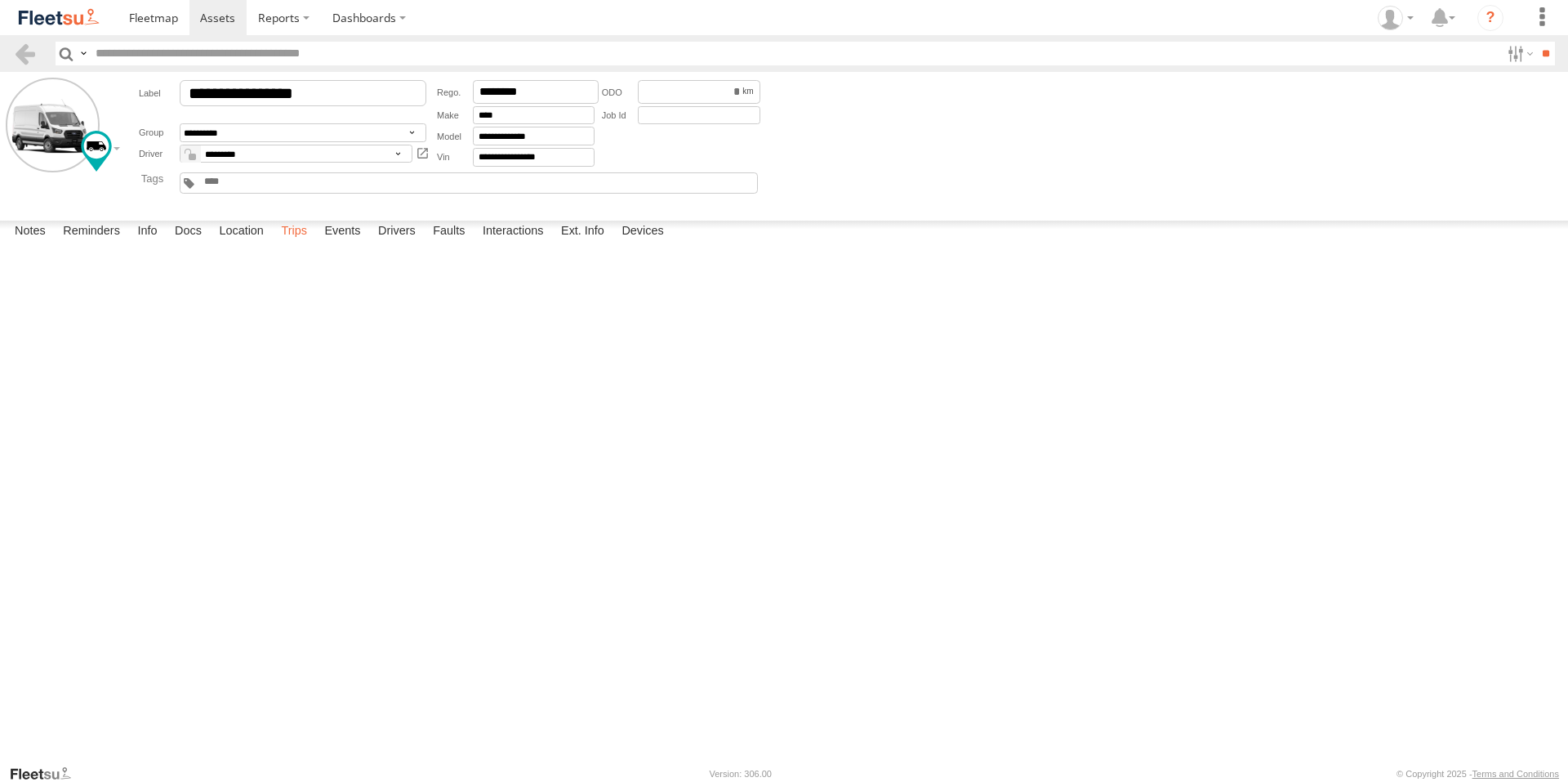
click at [296, 243] on label "Trips" at bounding box center [293, 232] width 43 height 23
click at [218, 19] on span at bounding box center [218, 18] width 35 height 16
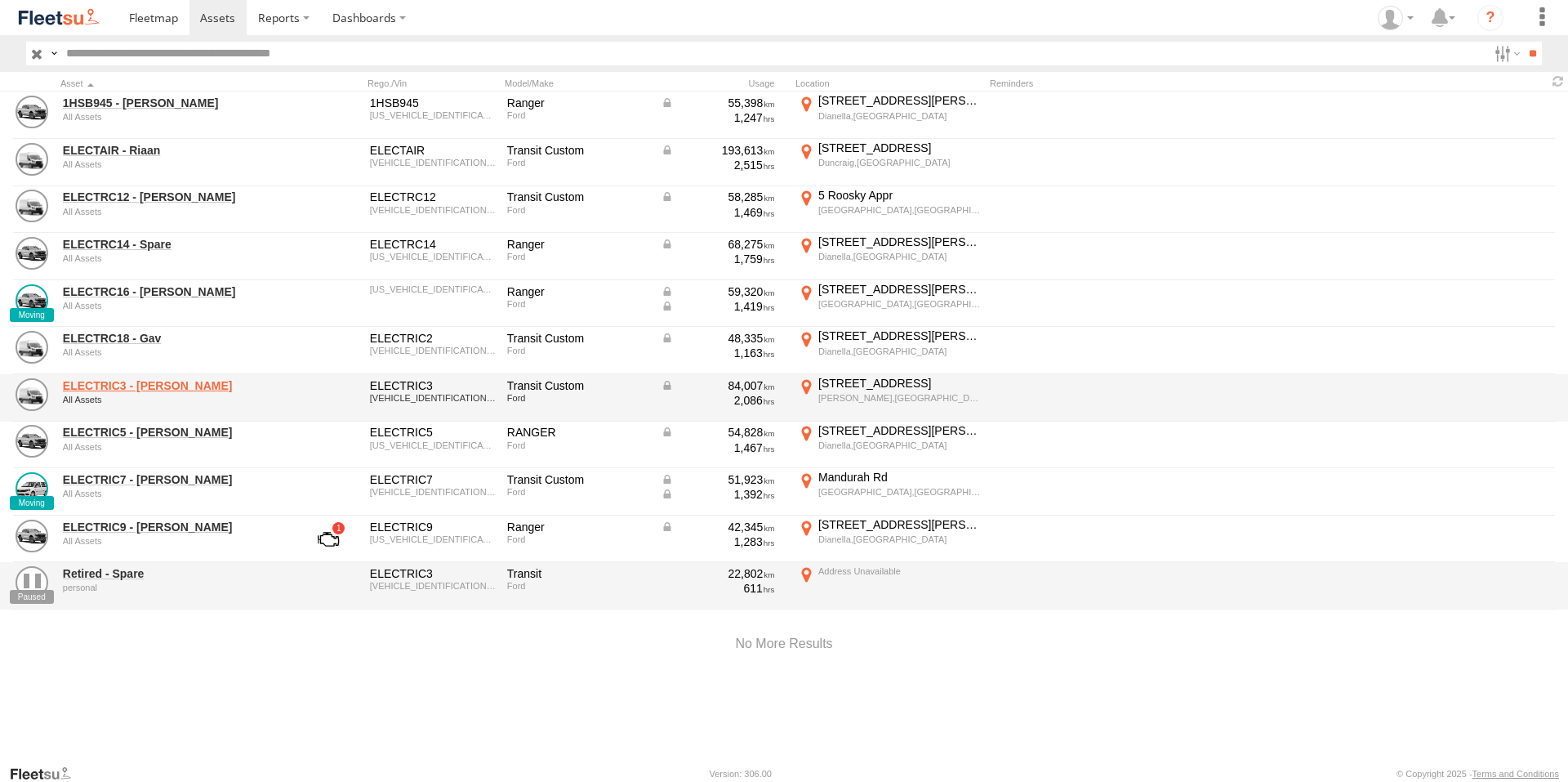
click at [134, 385] on link "ELECTRIC3 - [PERSON_NAME]" at bounding box center [174, 386] width 223 height 15
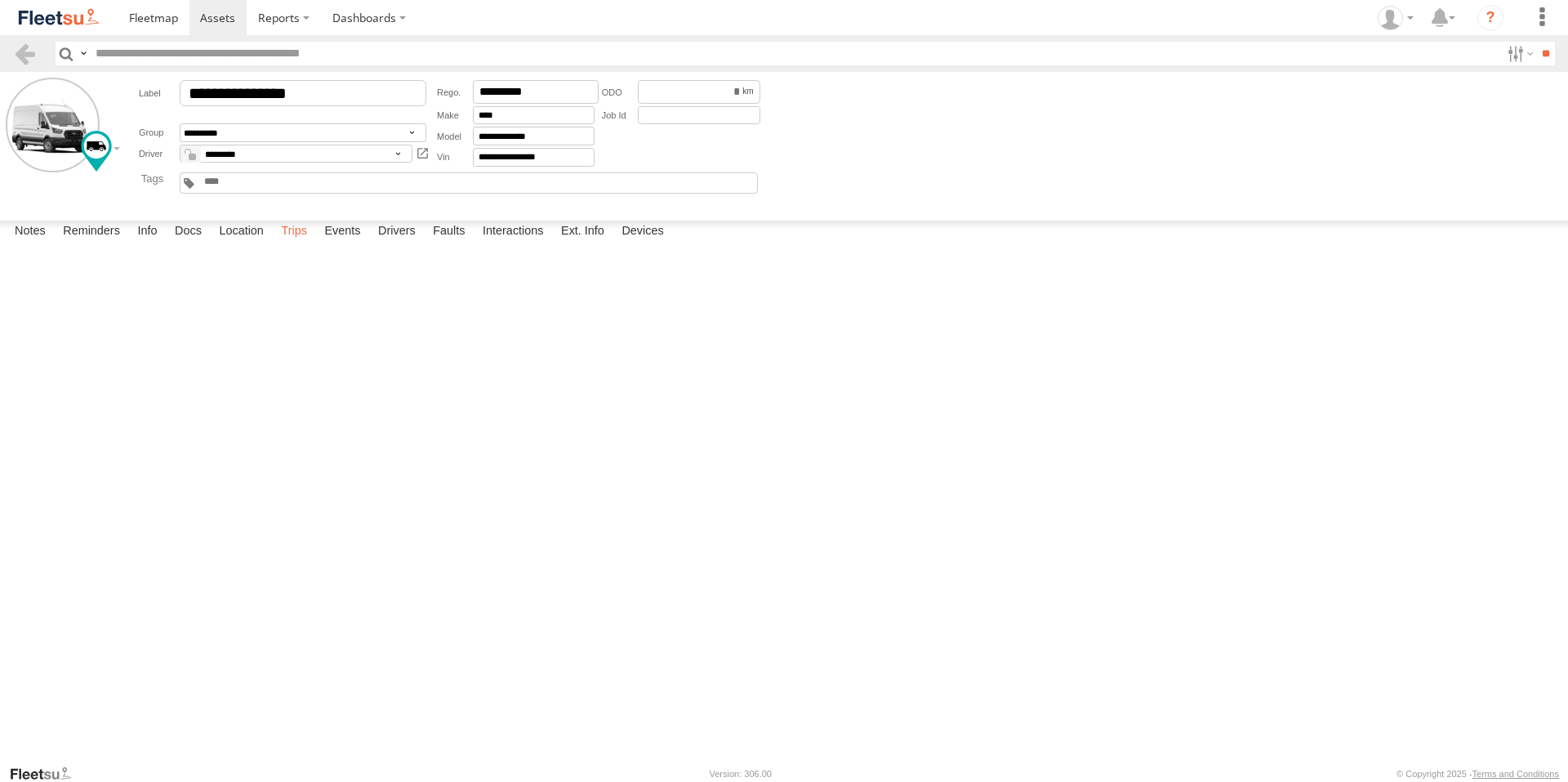
click at [311, 243] on label "Trips" at bounding box center [293, 232] width 43 height 23
click at [205, 16] on span at bounding box center [218, 18] width 35 height 16
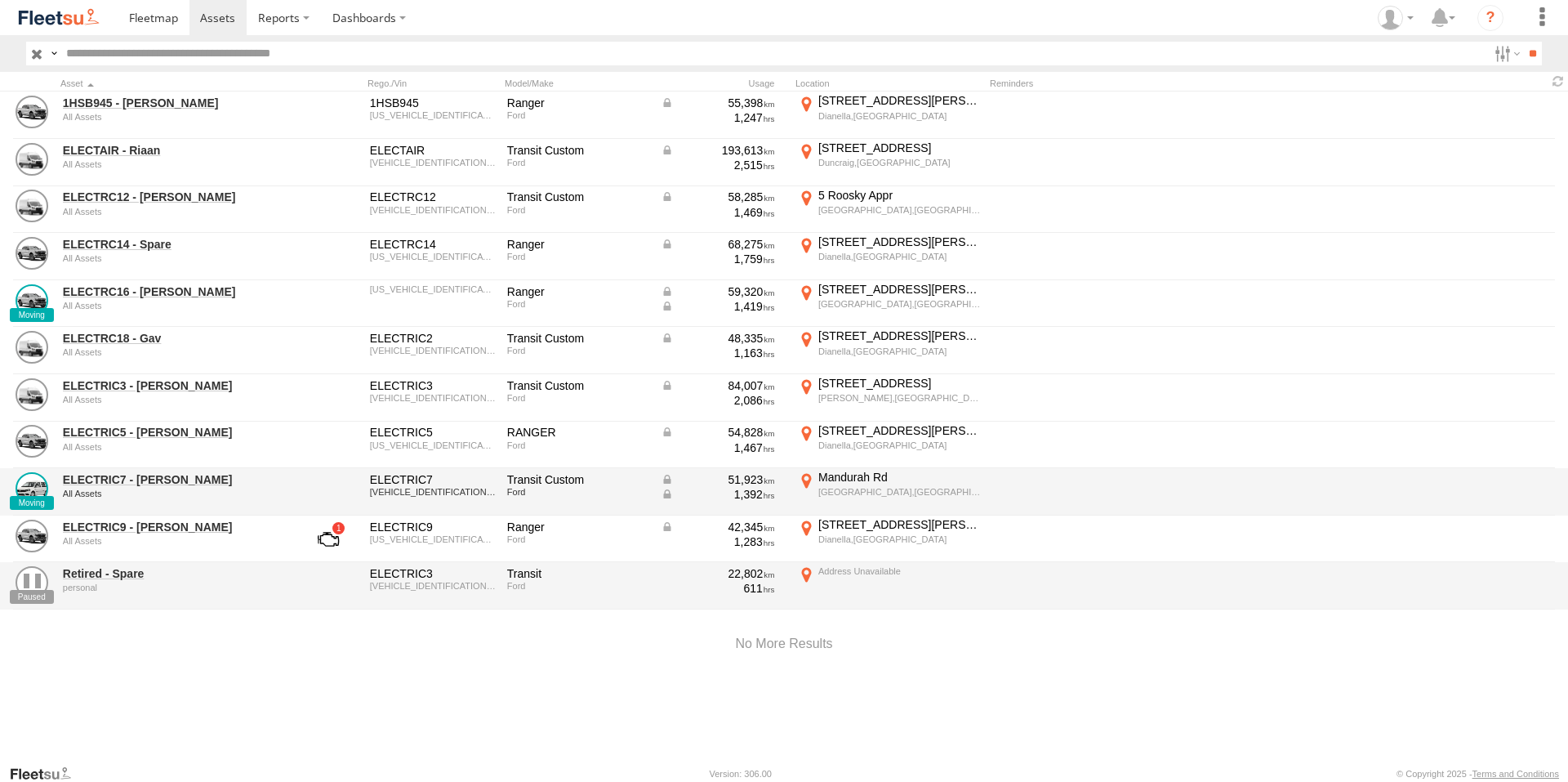
click at [131, 489] on div "All Assets" at bounding box center [174, 494] width 223 height 10
click at [128, 473] on link "ELECTRIC7 - [PERSON_NAME]" at bounding box center [174, 479] width 223 height 15
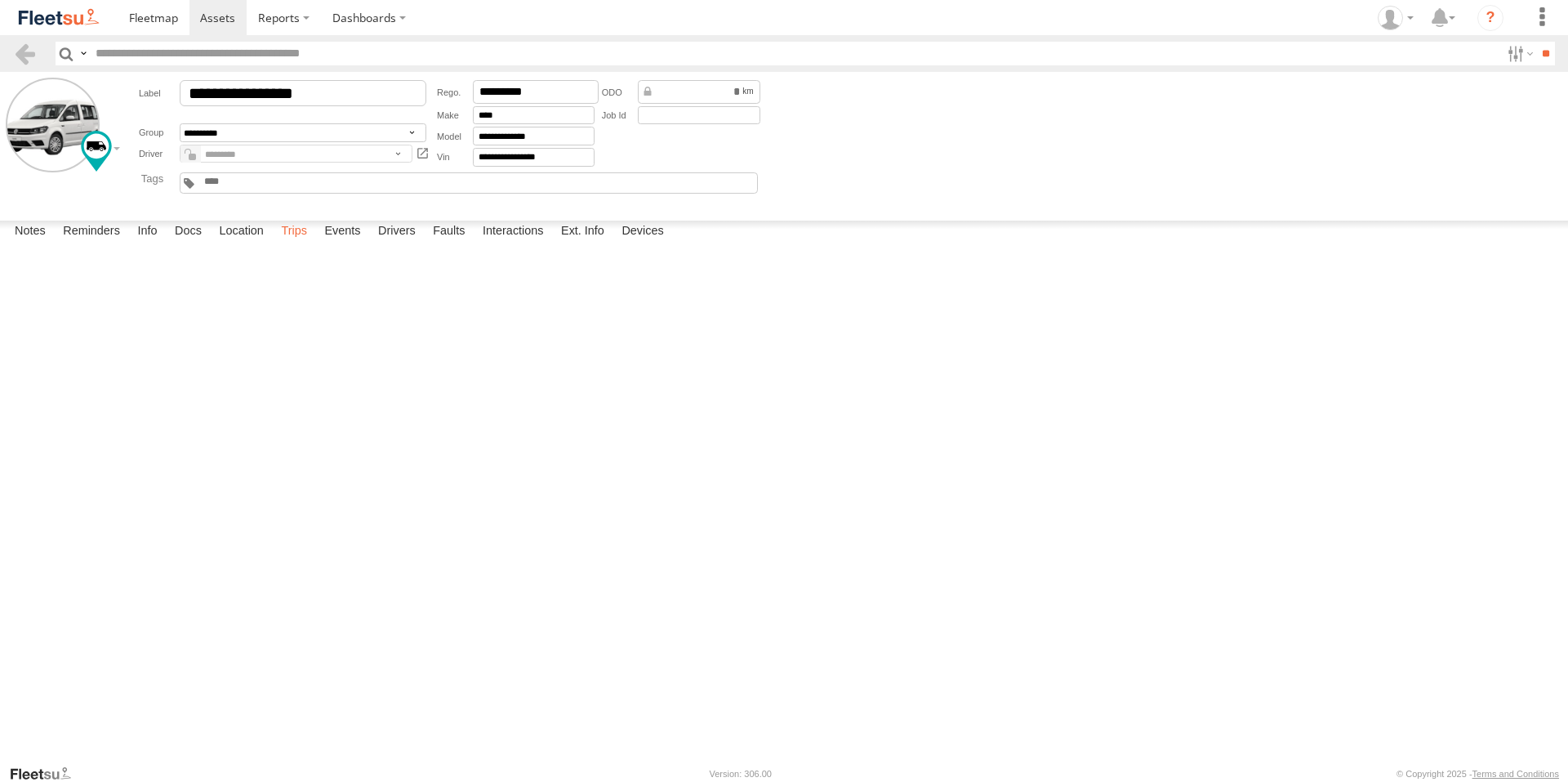
click at [301, 243] on label "Trips" at bounding box center [293, 232] width 43 height 23
click at [220, 19] on span at bounding box center [218, 18] width 35 height 16
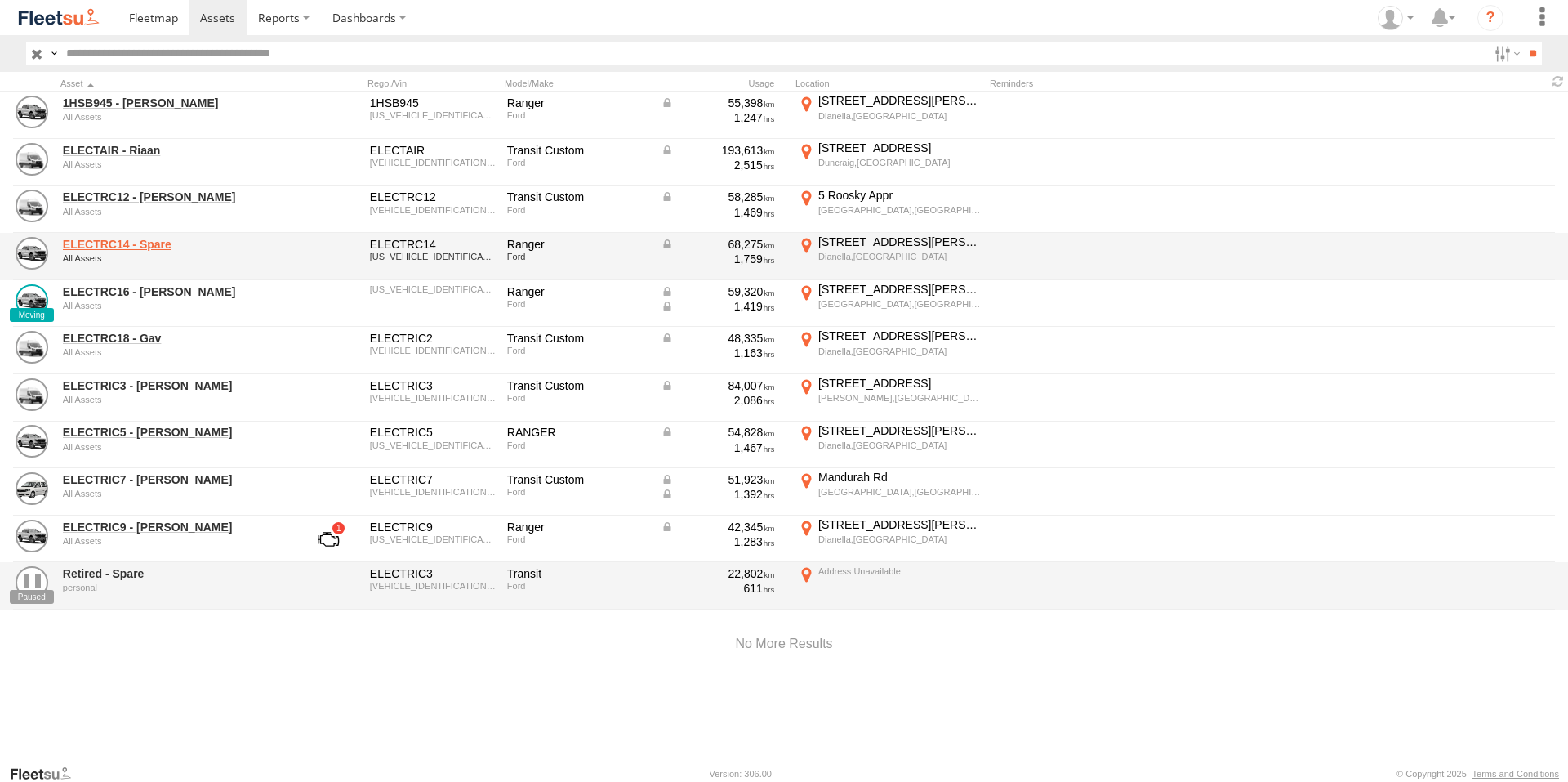
click at [125, 241] on link "ELECTRC14 - Spare" at bounding box center [174, 244] width 223 height 15
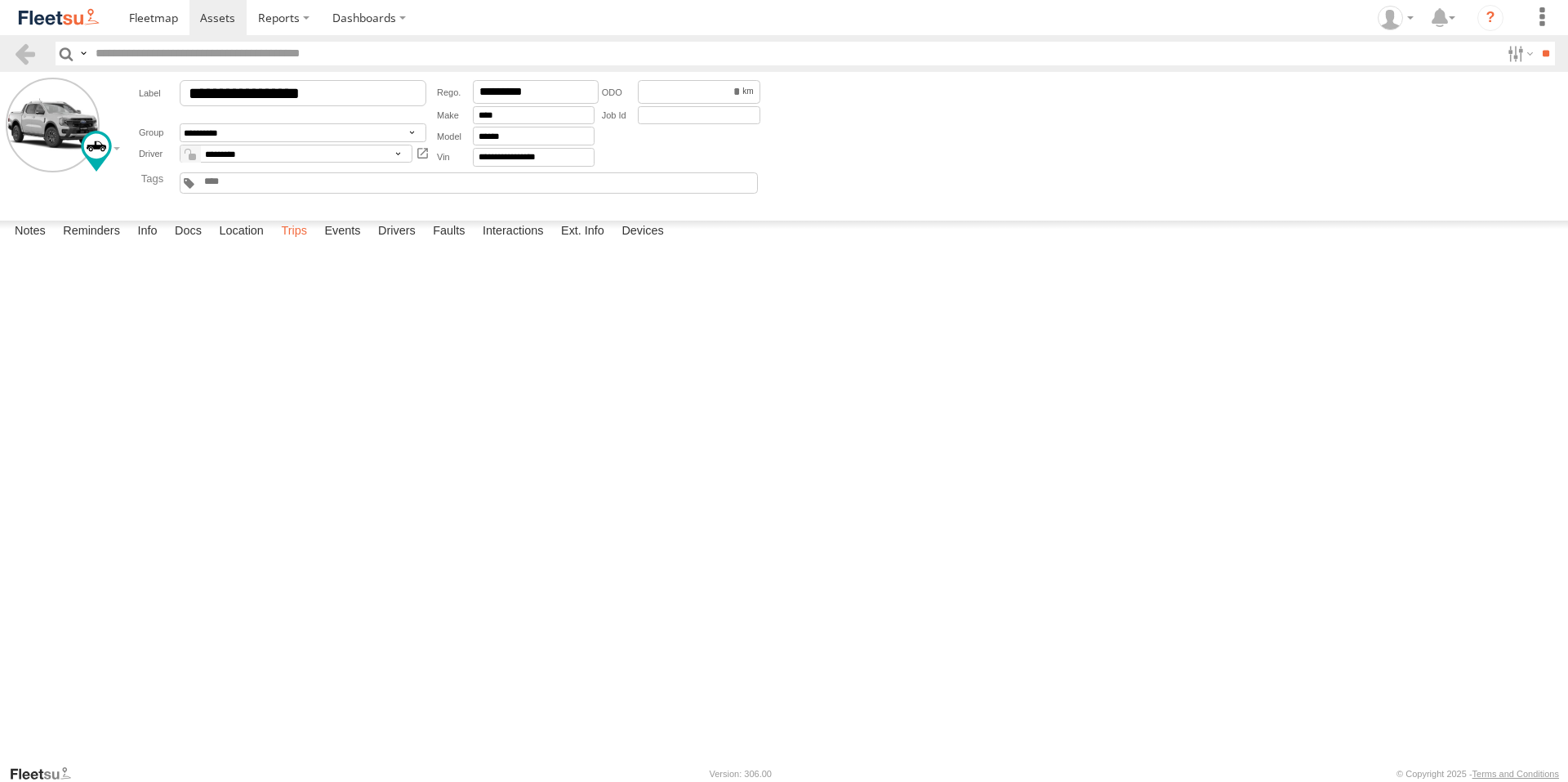
click at [301, 243] on label "Trips" at bounding box center [293, 232] width 43 height 23
click at [214, 25] on span at bounding box center [218, 18] width 35 height 16
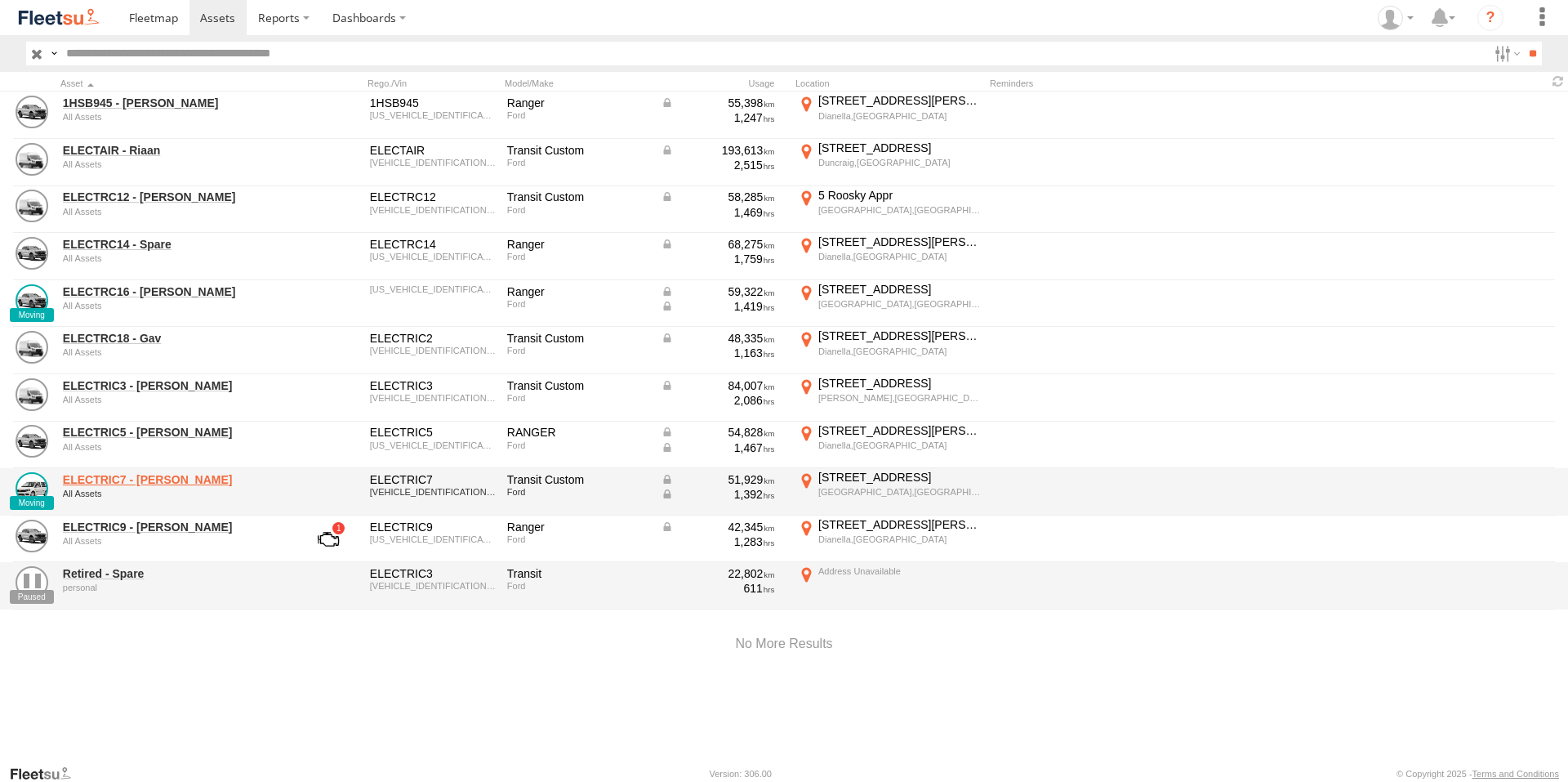
click at [126, 481] on link "ELECTRIC7 - [PERSON_NAME]" at bounding box center [174, 479] width 223 height 15
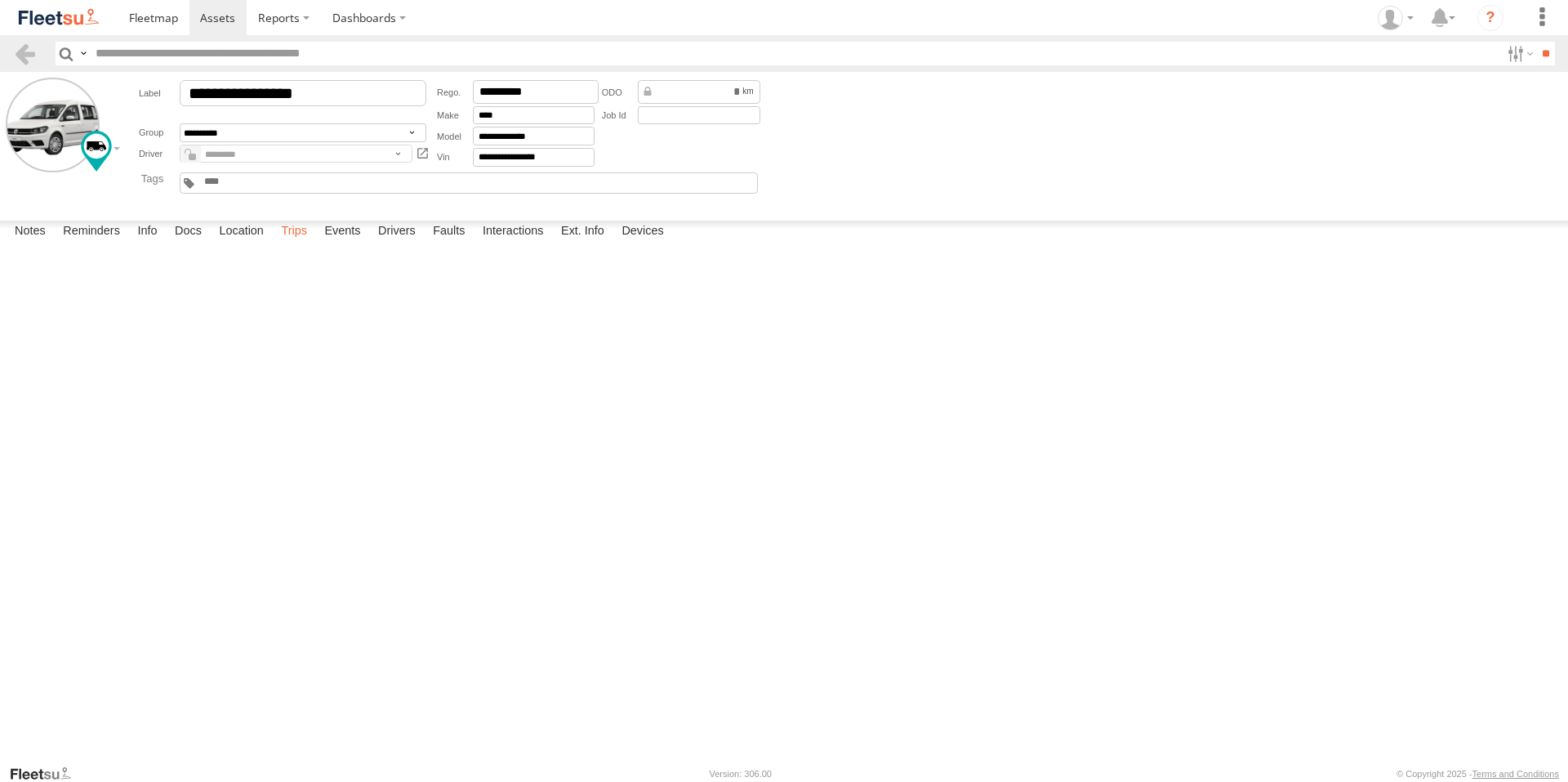
click at [291, 243] on label "Trips" at bounding box center [293, 232] width 43 height 23
click at [227, 11] on span at bounding box center [218, 18] width 35 height 16
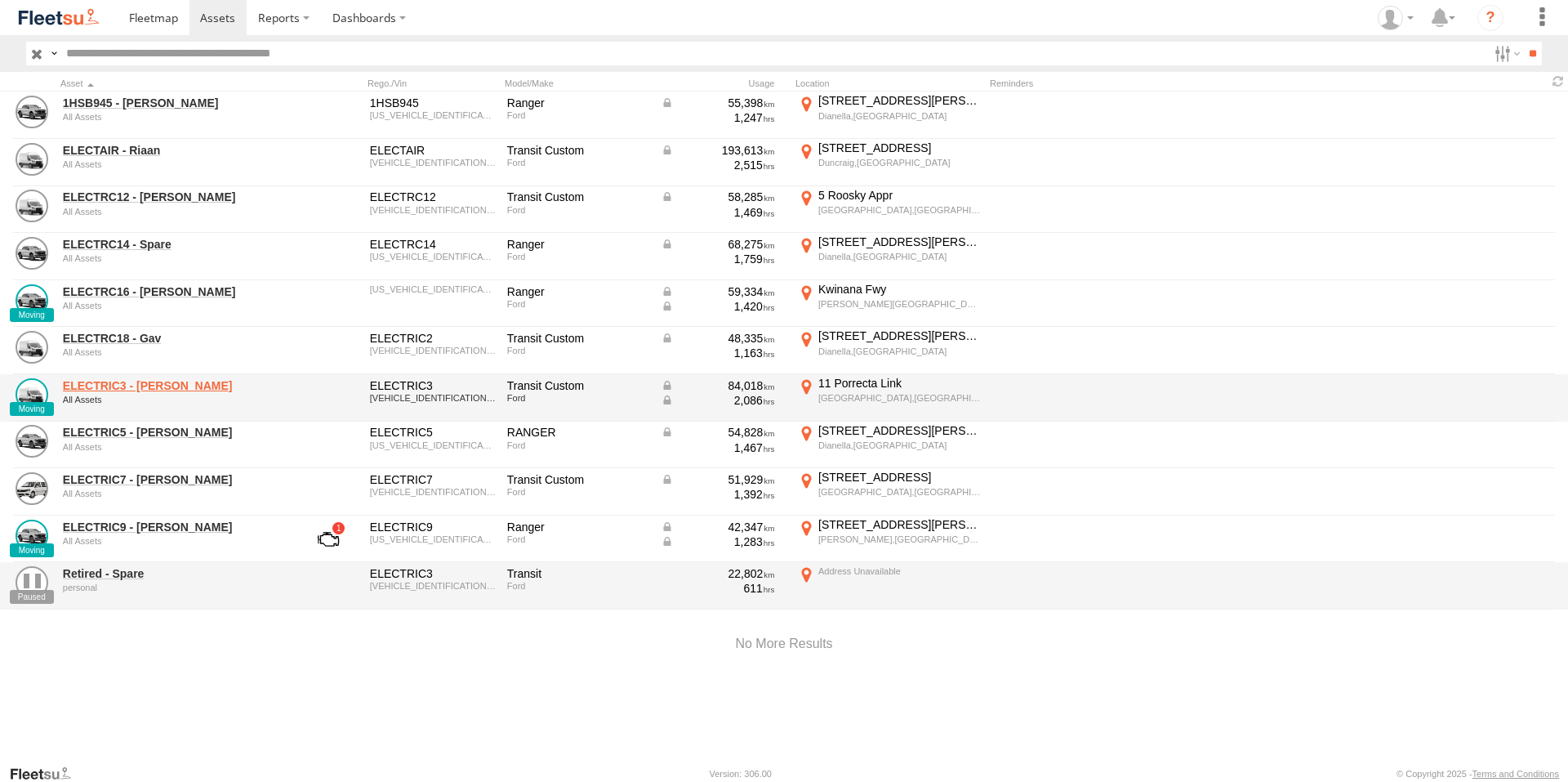
click at [143, 384] on link "ELECTRIC3 - [PERSON_NAME]" at bounding box center [174, 386] width 223 height 15
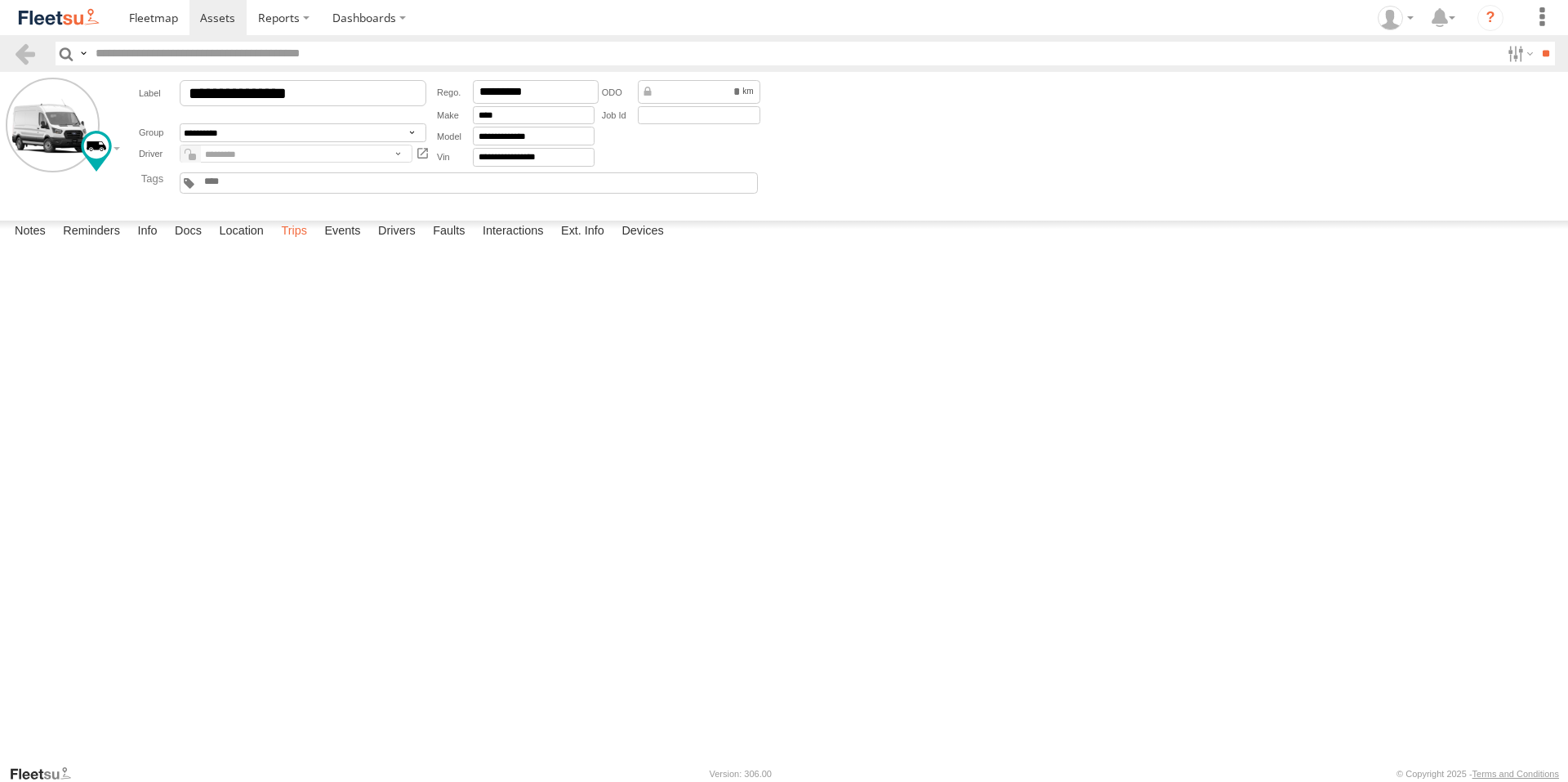
click at [295, 243] on label "Trips" at bounding box center [293, 232] width 43 height 23
click at [218, 14] on span at bounding box center [218, 18] width 35 height 16
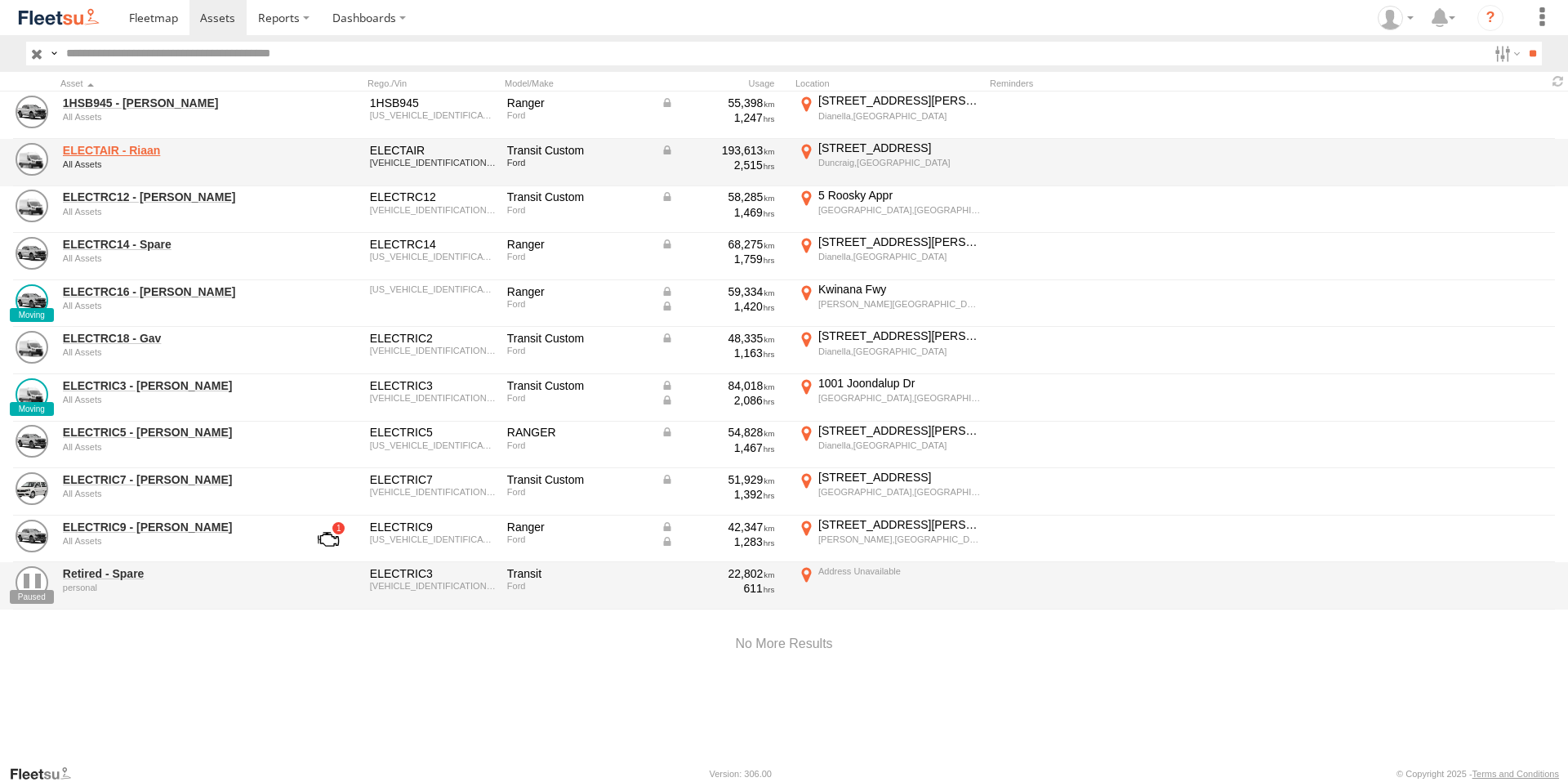
click at [130, 146] on link "ELECTAIR - Riaan" at bounding box center [174, 150] width 223 height 15
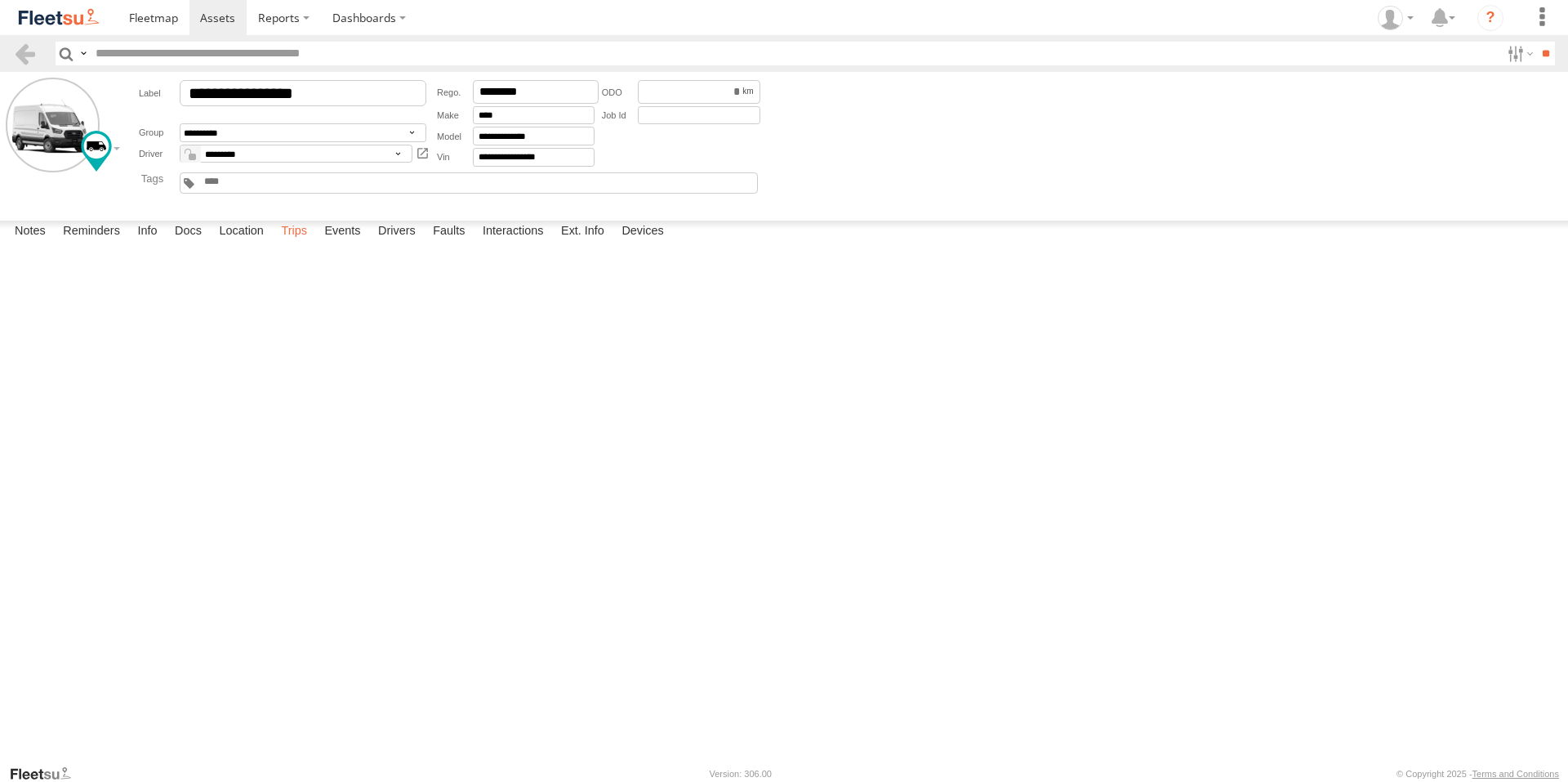
click at [295, 243] on label "Trips" at bounding box center [293, 232] width 43 height 23
click at [348, 243] on label "Events" at bounding box center [342, 232] width 53 height 23
